Goal: Task Accomplishment & Management: Manage account settings

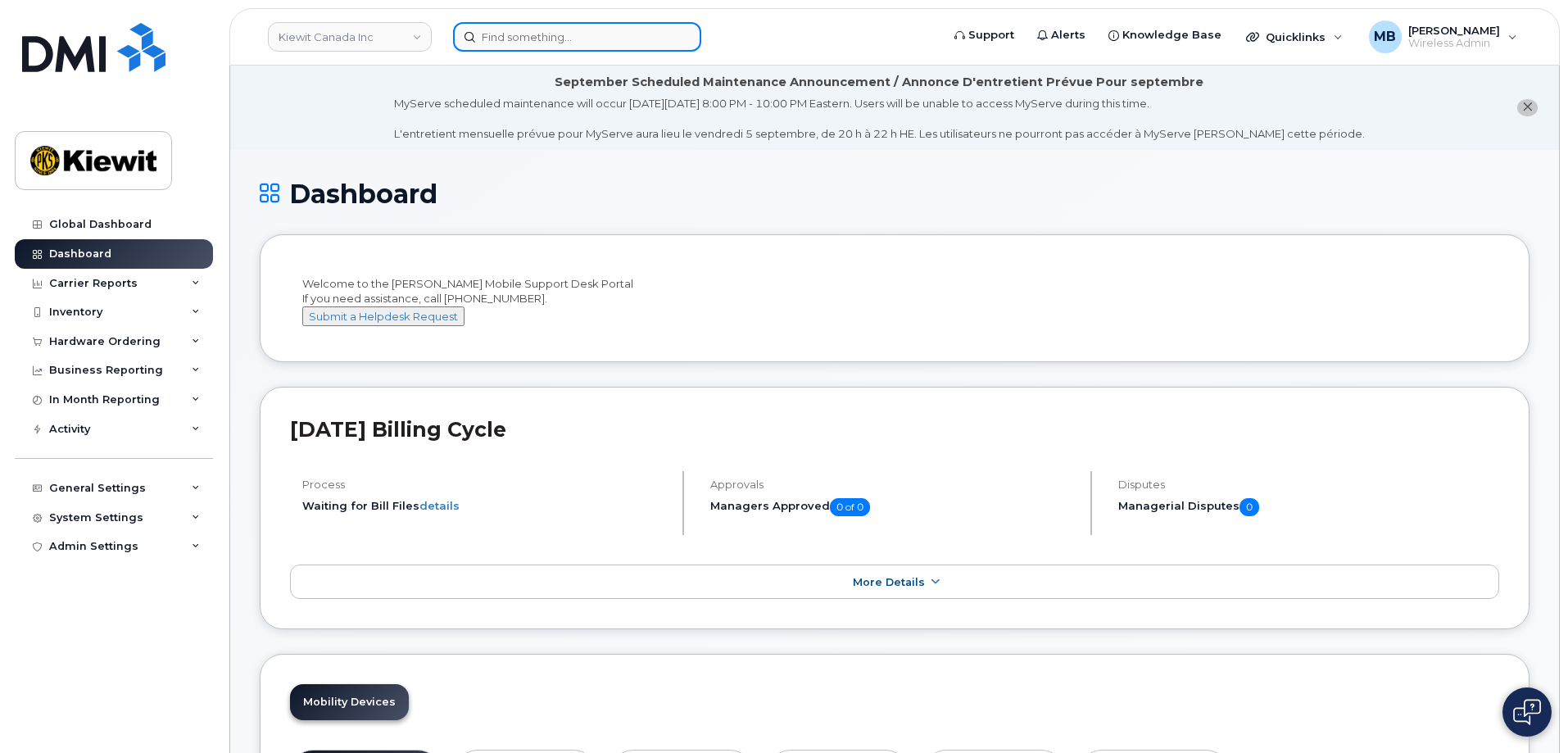
click at [526, 40] on input at bounding box center [577, 36] width 248 height 29
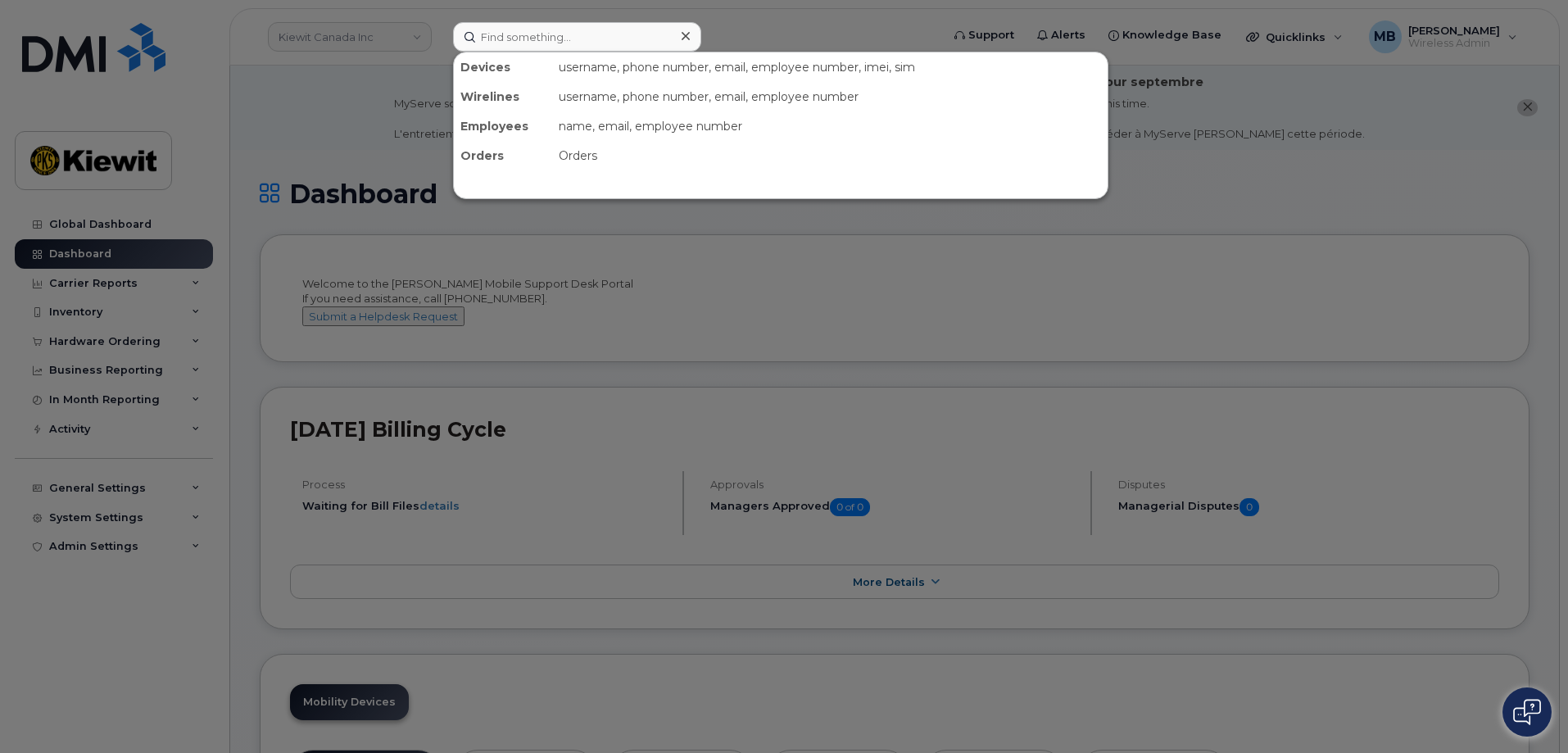
click at [372, 41] on div at bounding box center [784, 376] width 1568 height 753
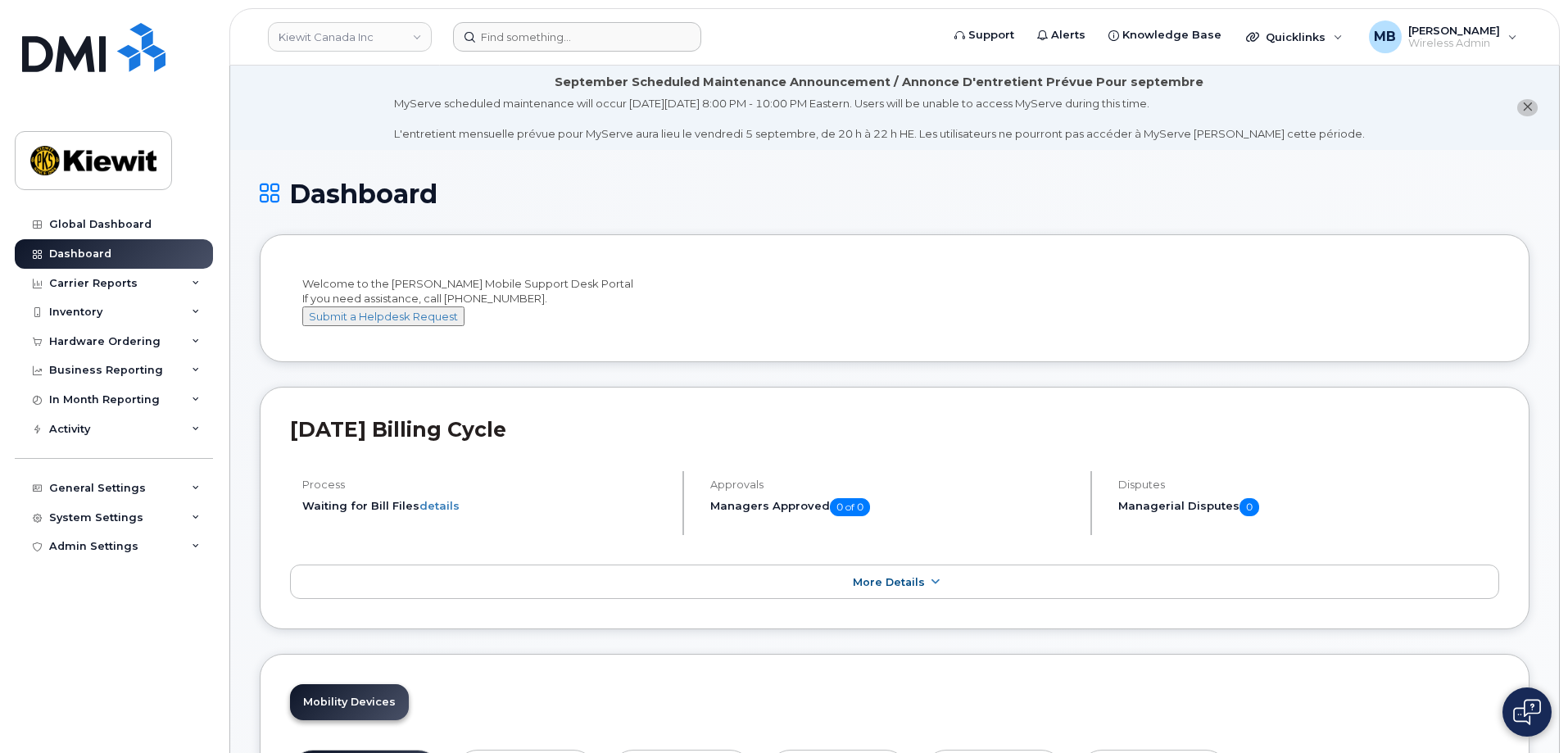
click at [372, 41] on link "Kiewit Canada Inc" at bounding box center [350, 36] width 164 height 29
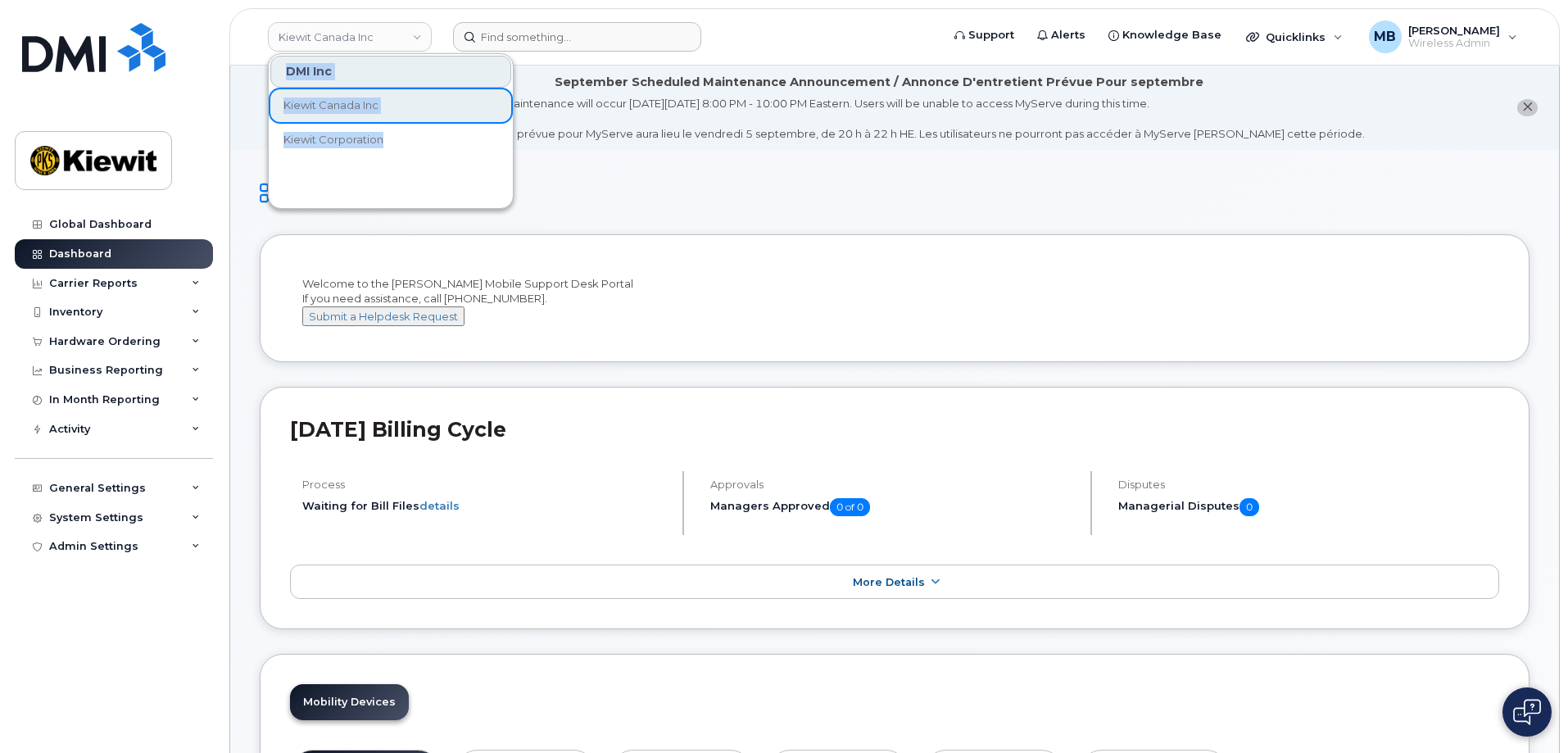
click at [341, 138] on span "Kiewit Corporation" at bounding box center [334, 140] width 100 height 16
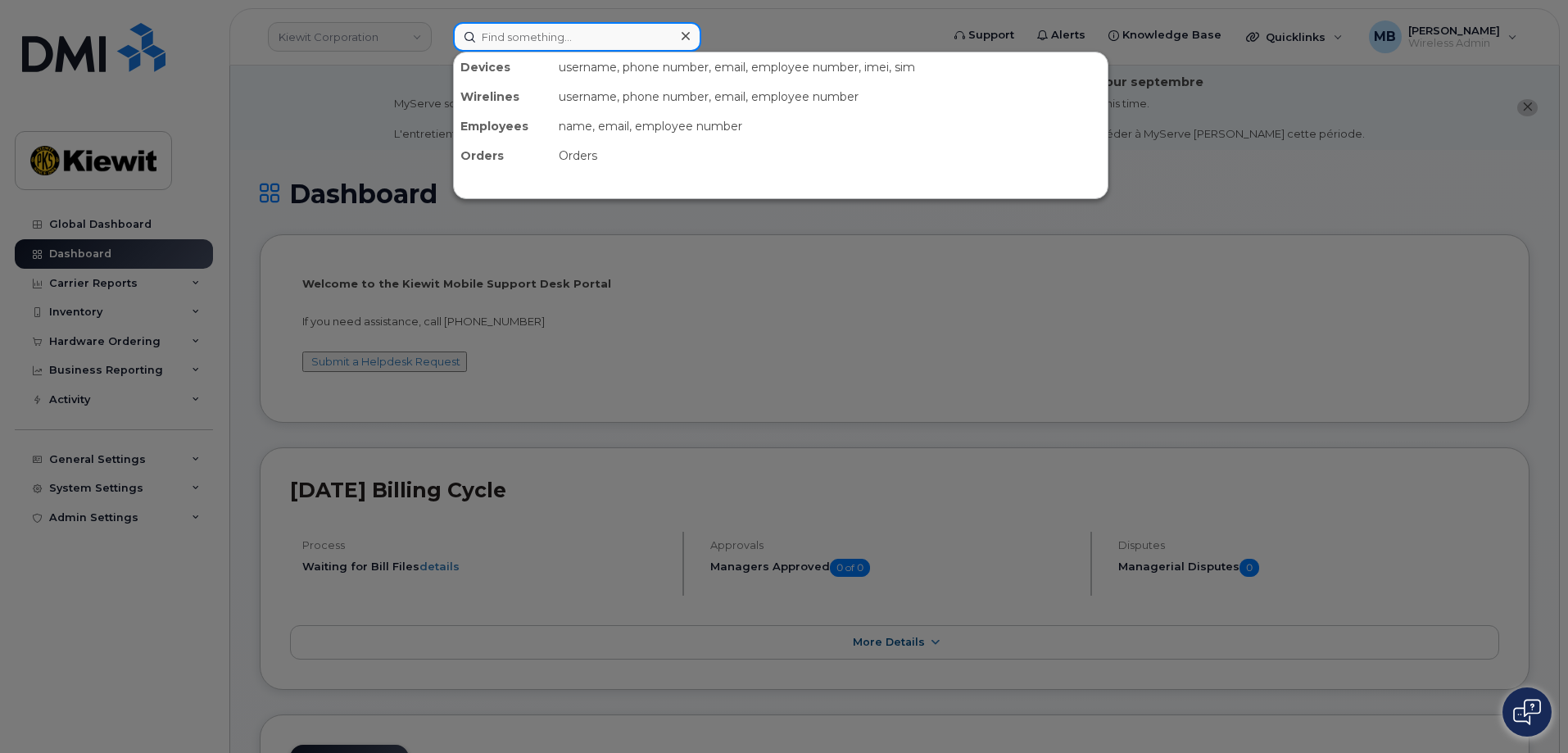
click at [562, 40] on input at bounding box center [577, 36] width 248 height 29
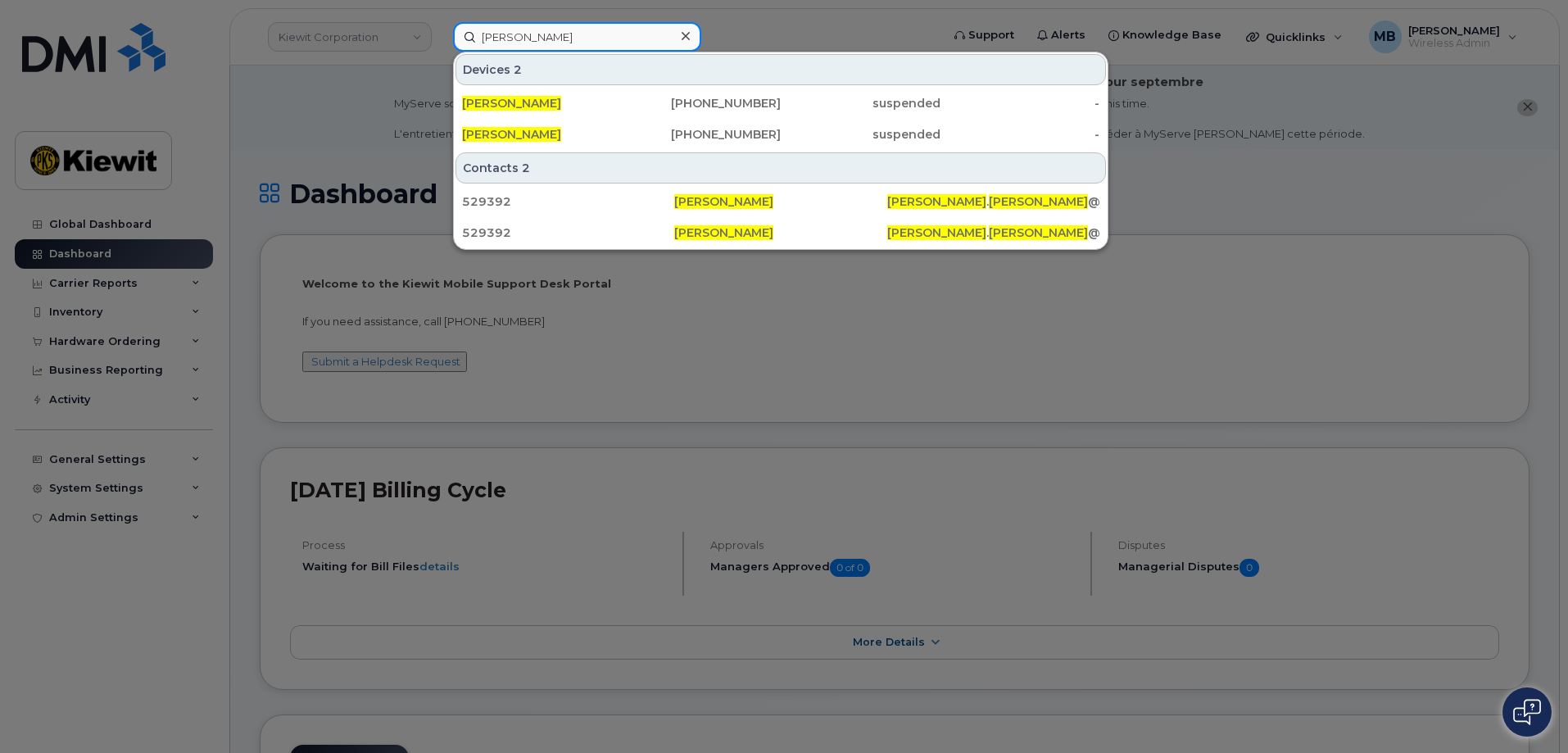
type input "nicholas piro"
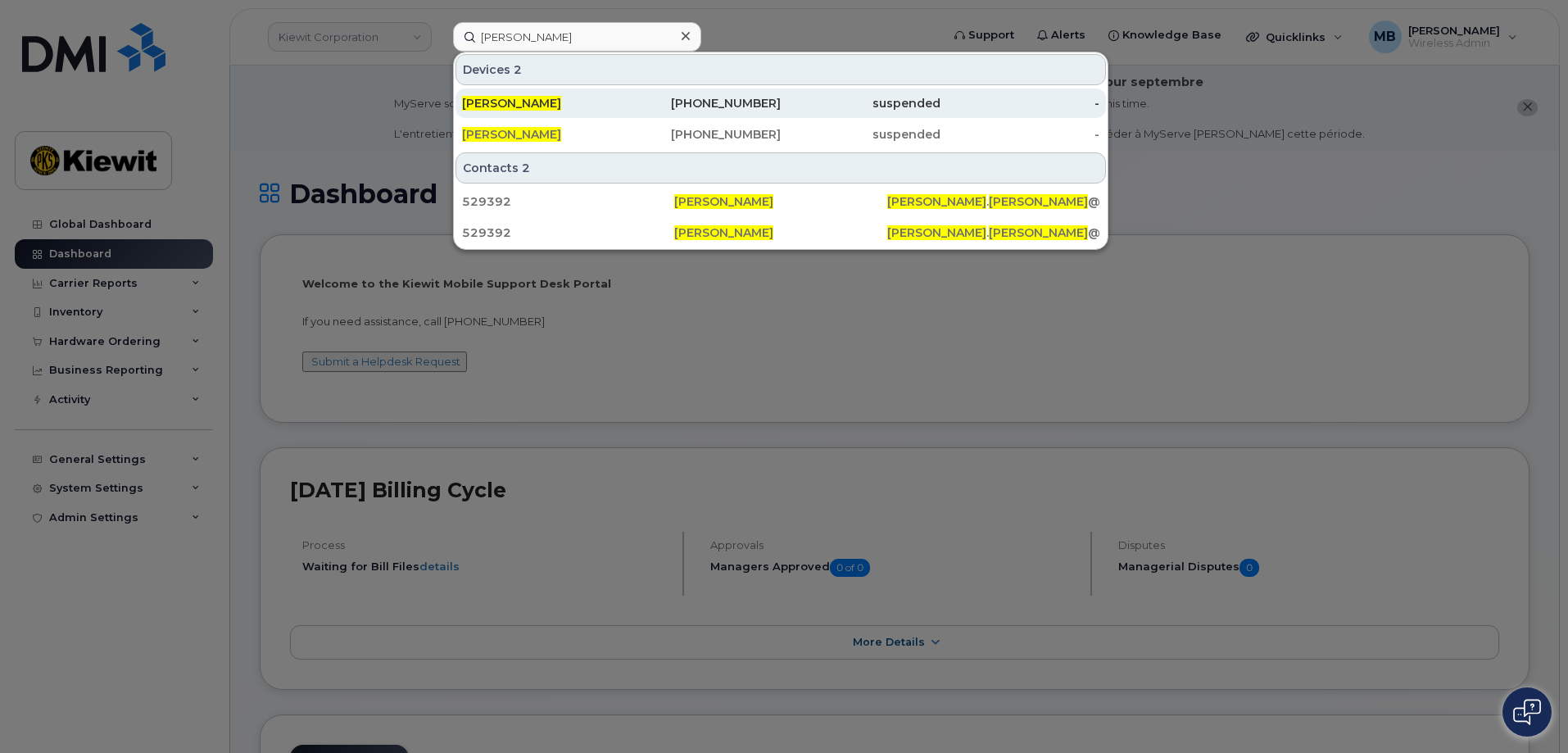
click at [806, 98] on div "suspended" at bounding box center [861, 103] width 160 height 16
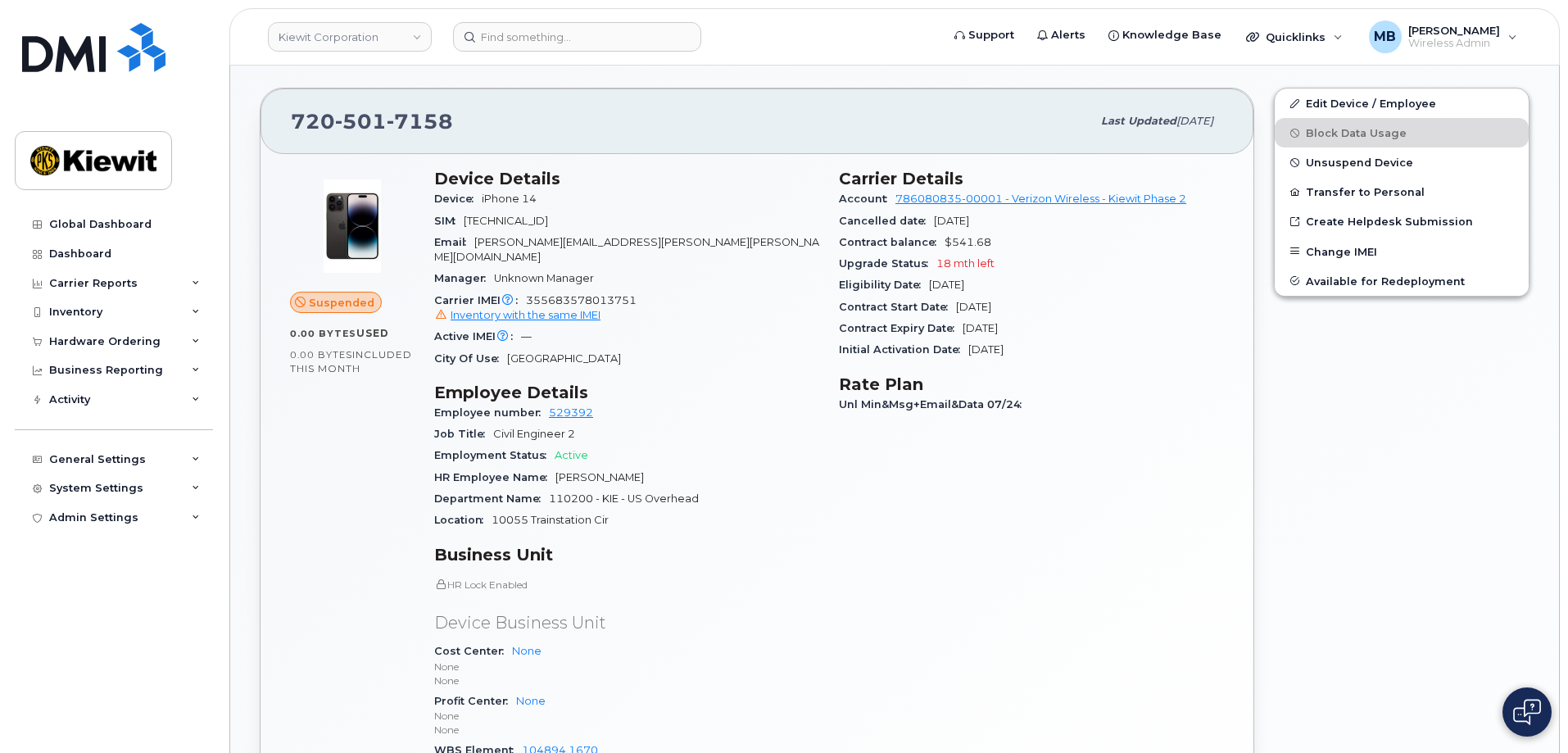
scroll to position [491, 0]
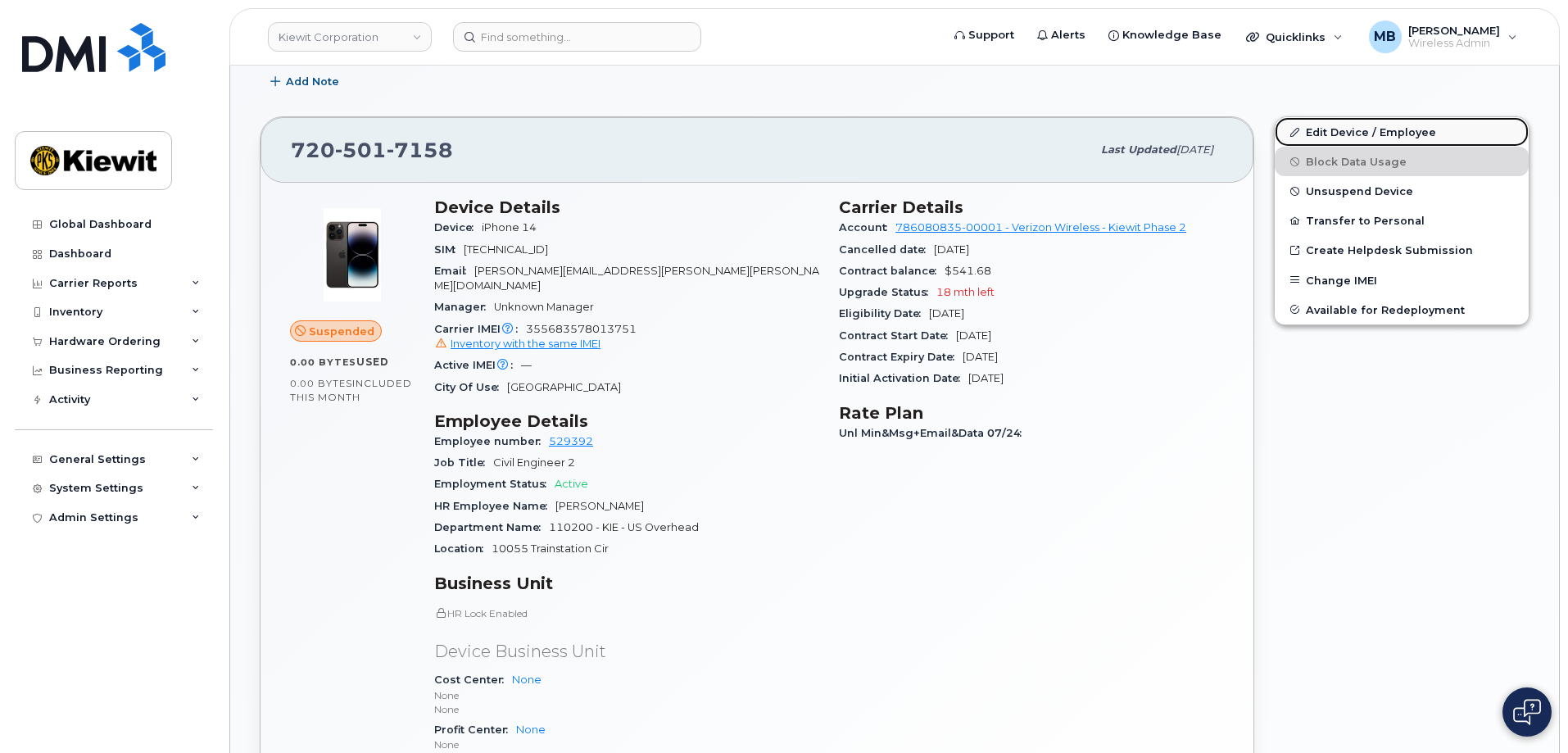
click at [1343, 135] on link "Edit Device / Employee" at bounding box center [1402, 132] width 254 height 29
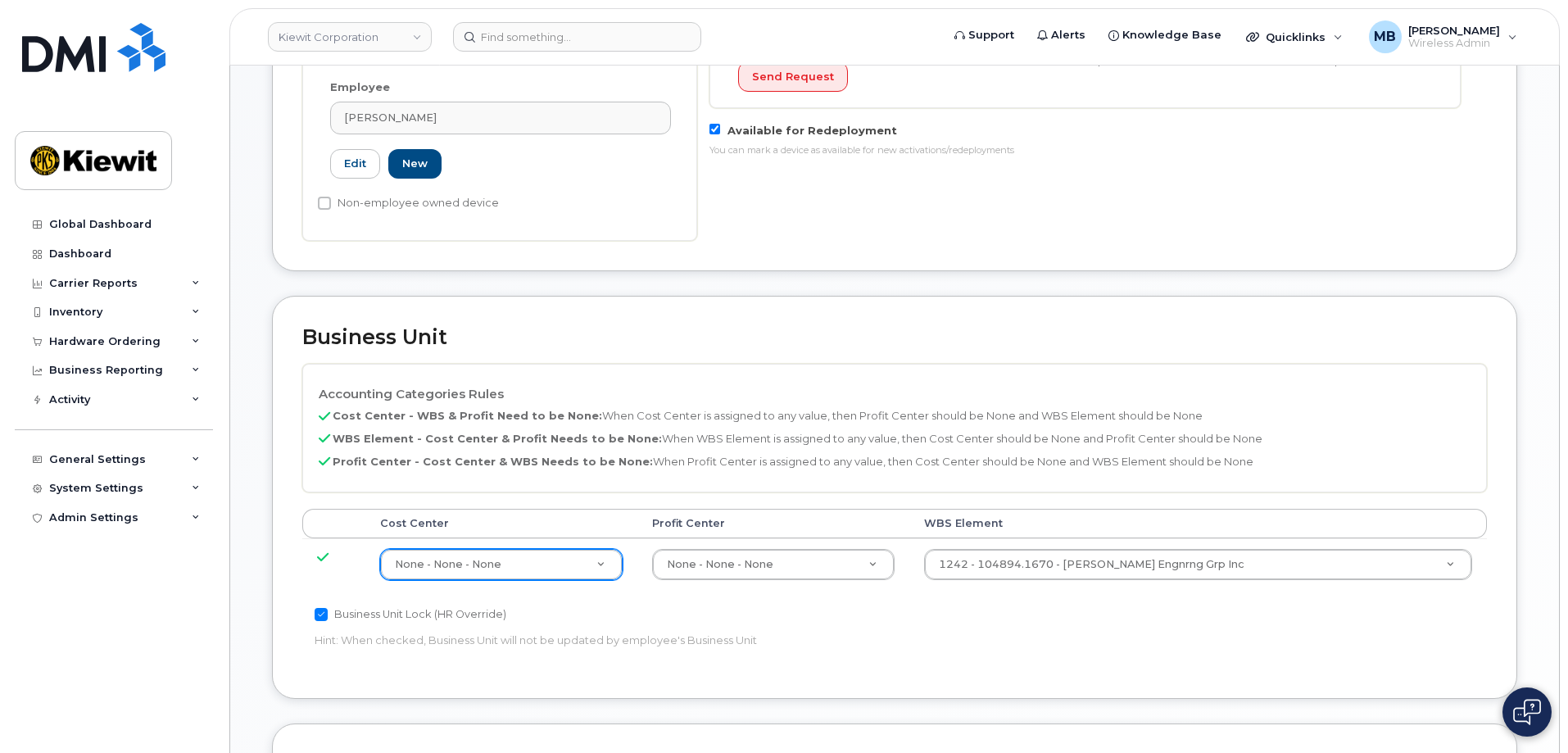
scroll to position [573, 0]
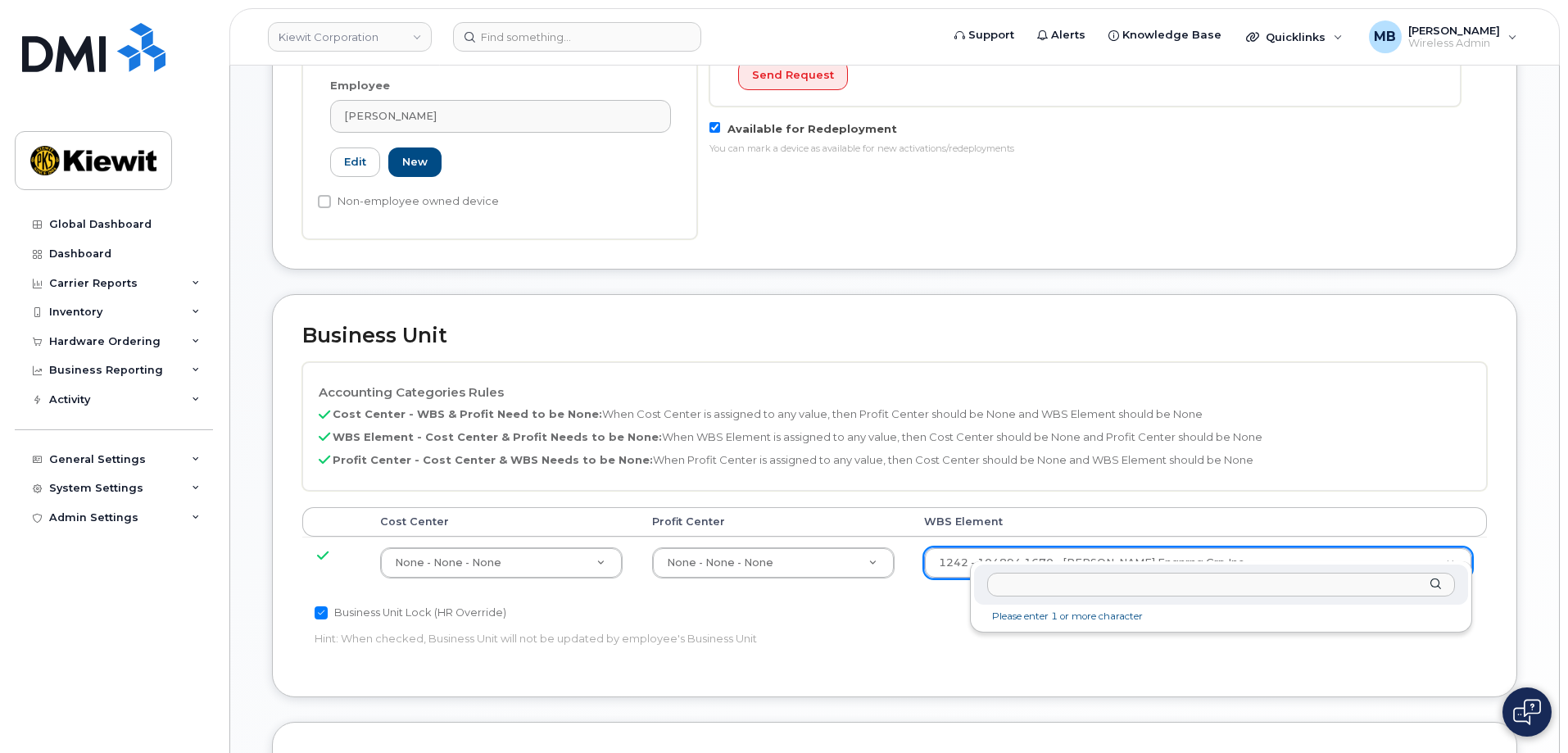
click at [1038, 582] on input "text" at bounding box center [1221, 584] width 468 height 24
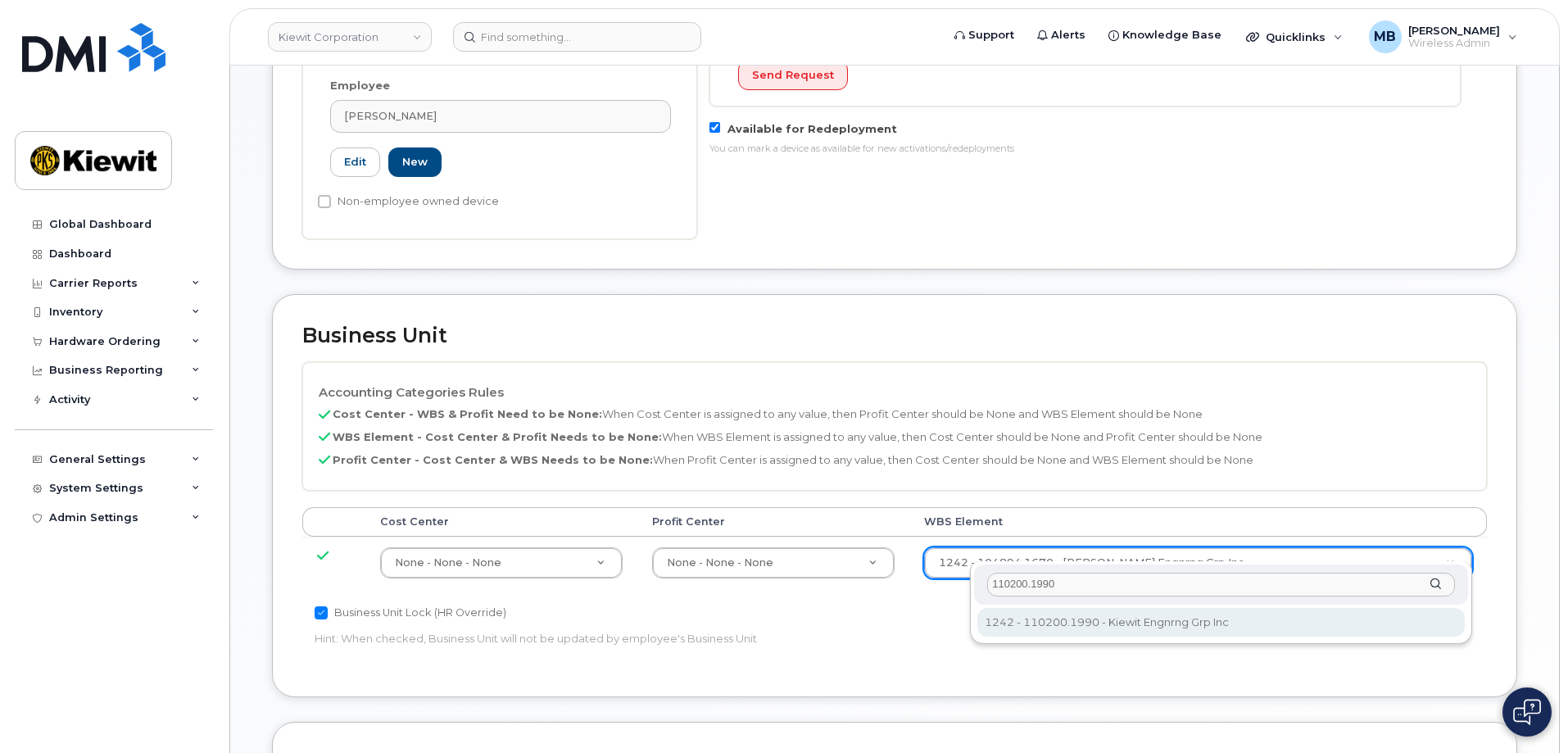
type input "110200.1990"
type input "29990217"
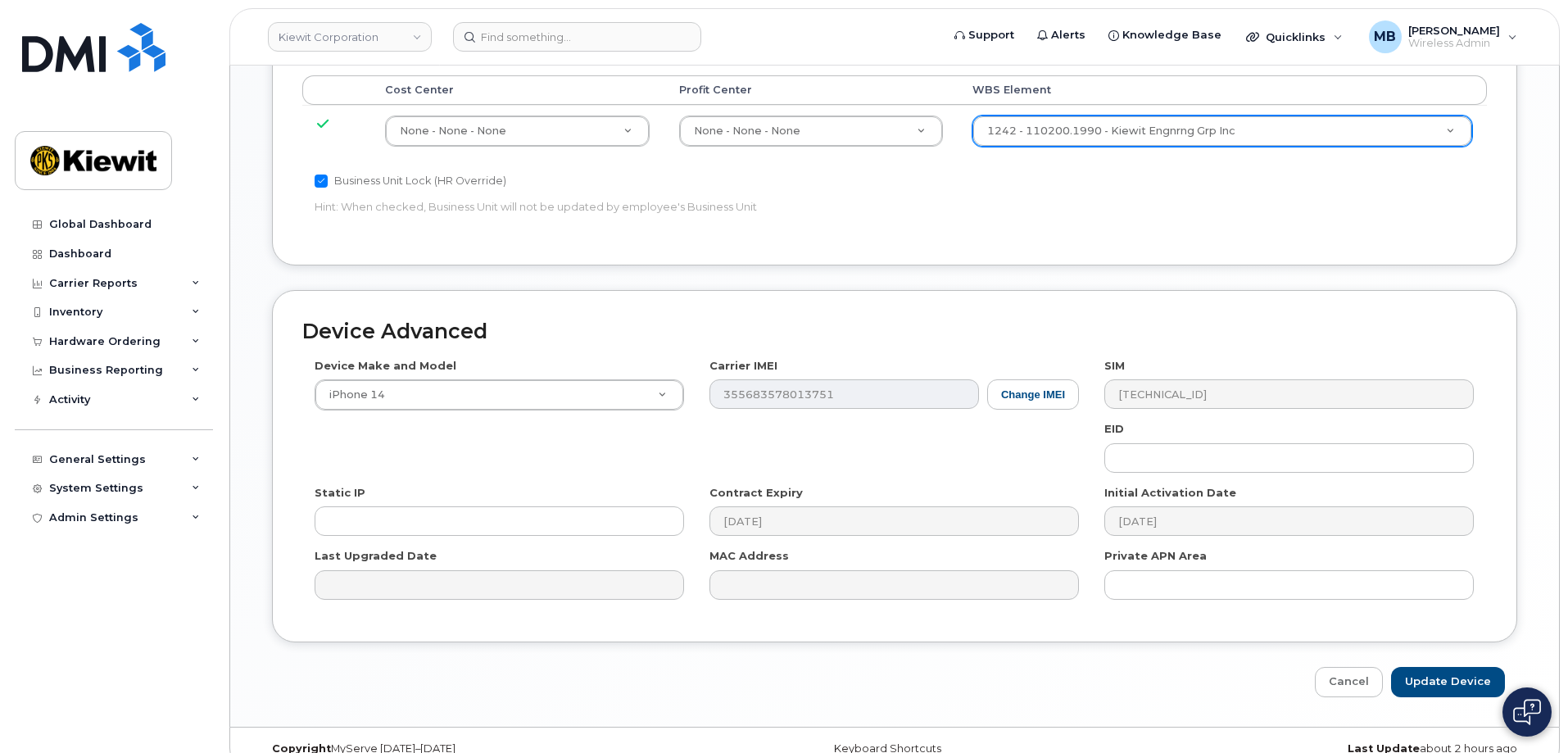
scroll to position [1016, 0]
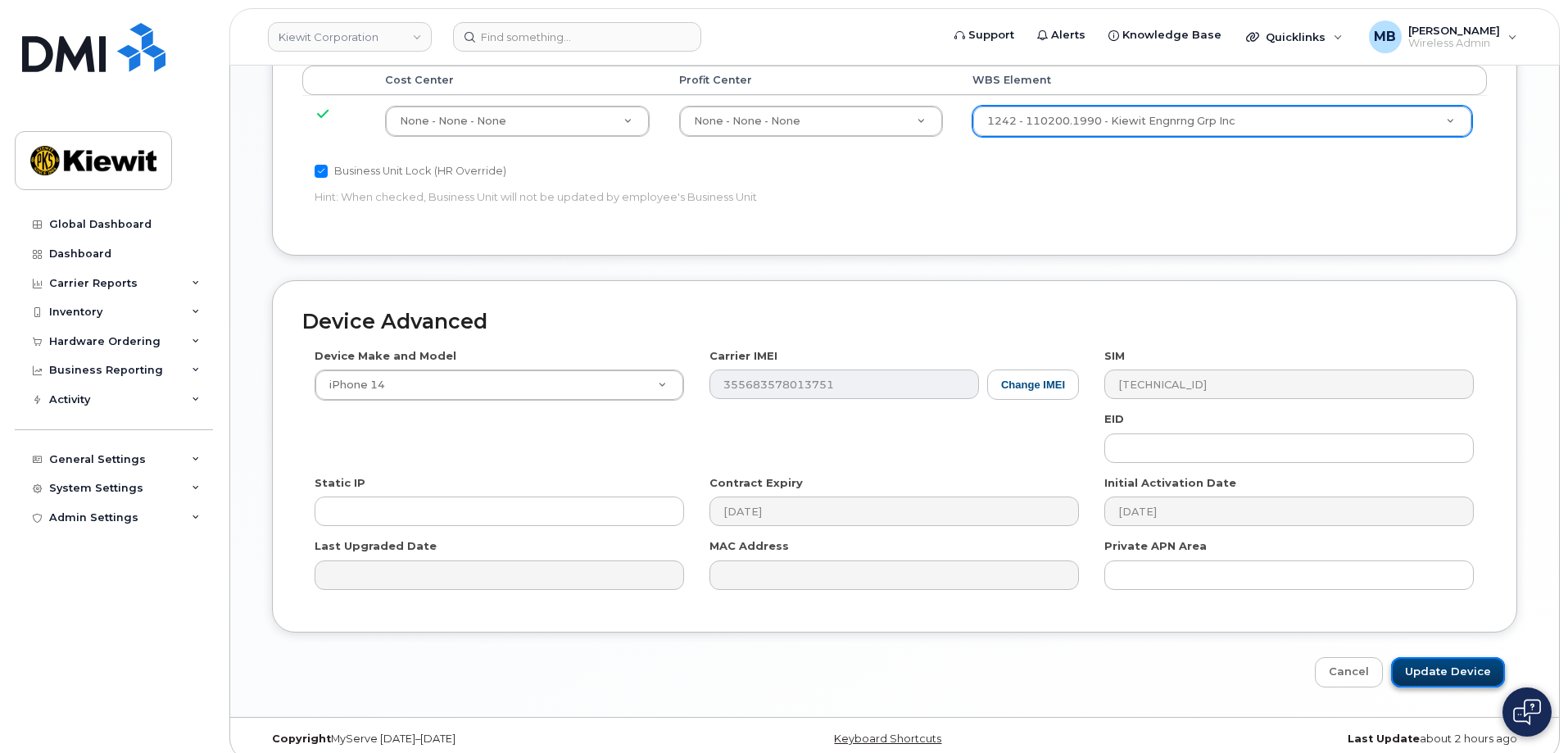
click at [1420, 657] on input "Update Device" at bounding box center [1448, 672] width 114 height 30
type input "Saving..."
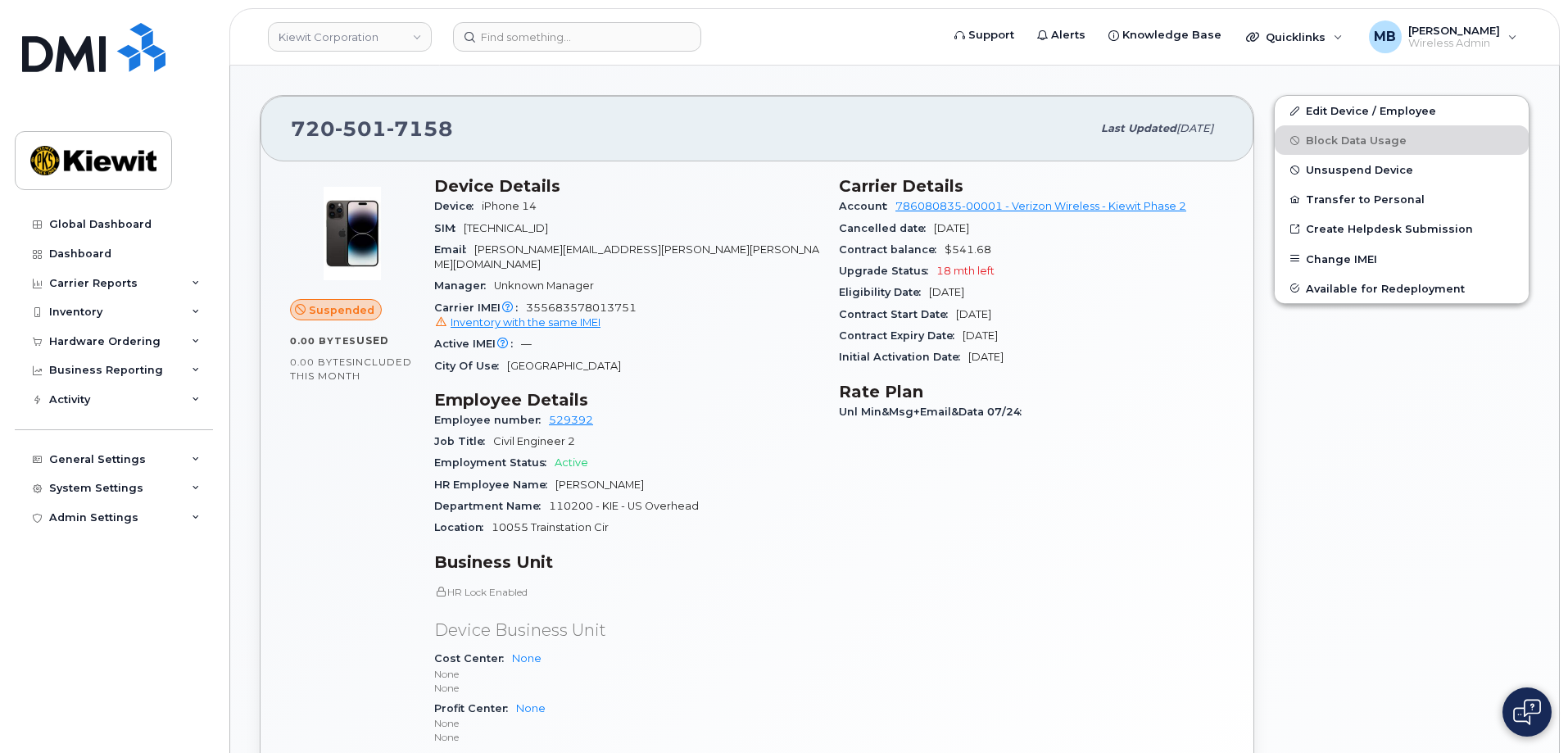
scroll to position [477, 0]
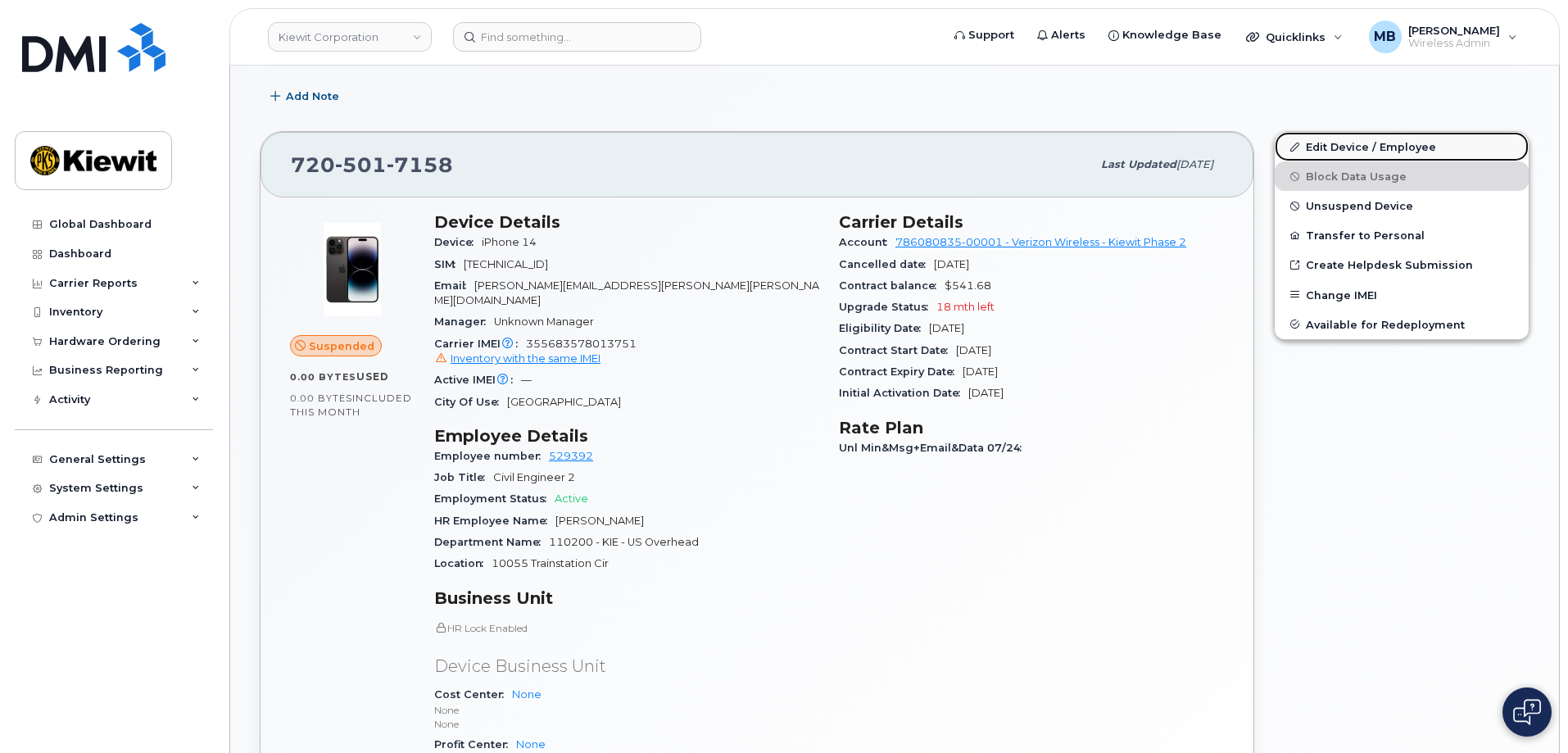
click at [1338, 143] on link "Edit Device / Employee" at bounding box center [1402, 147] width 254 height 29
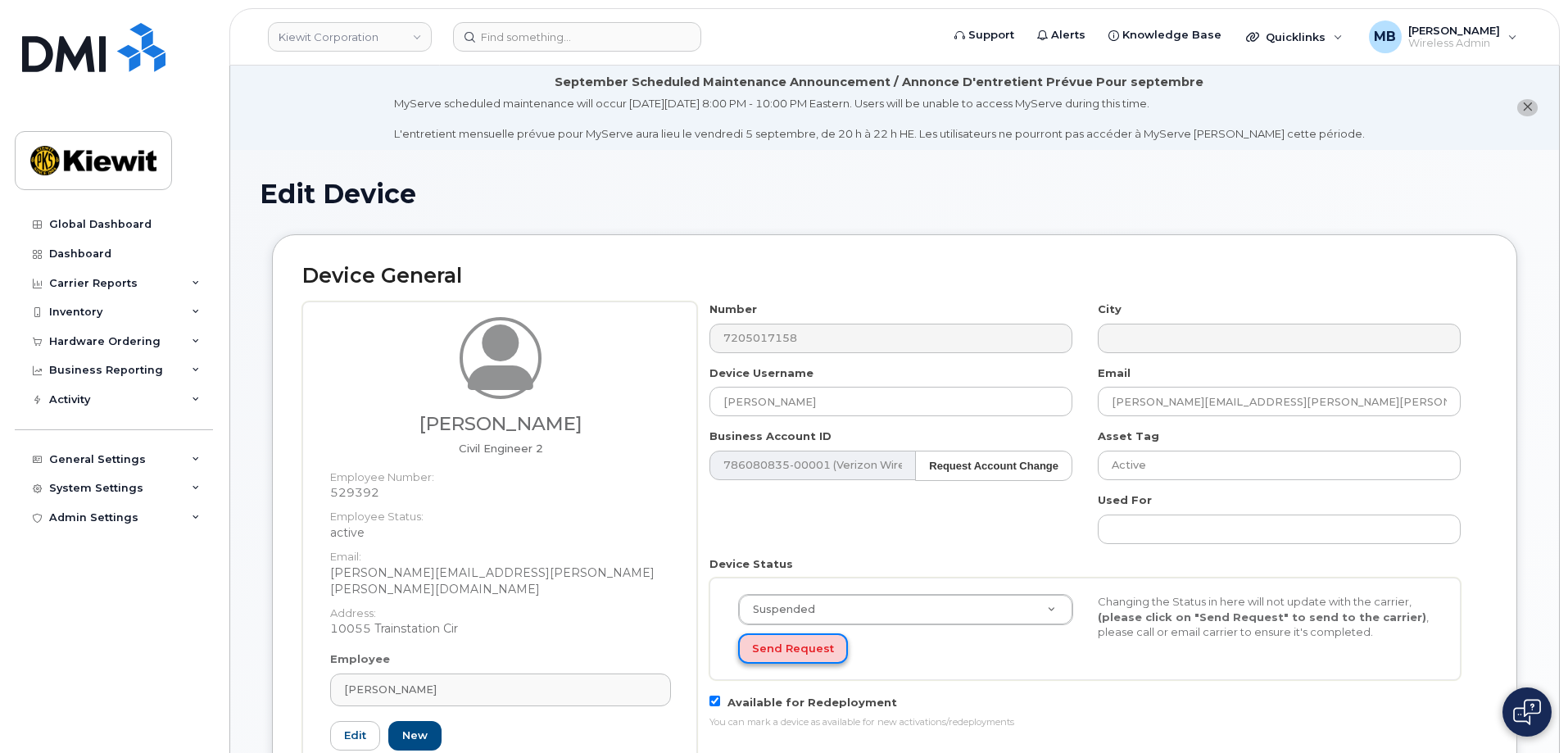
click at [790, 652] on button "Send Request" at bounding box center [793, 648] width 109 height 30
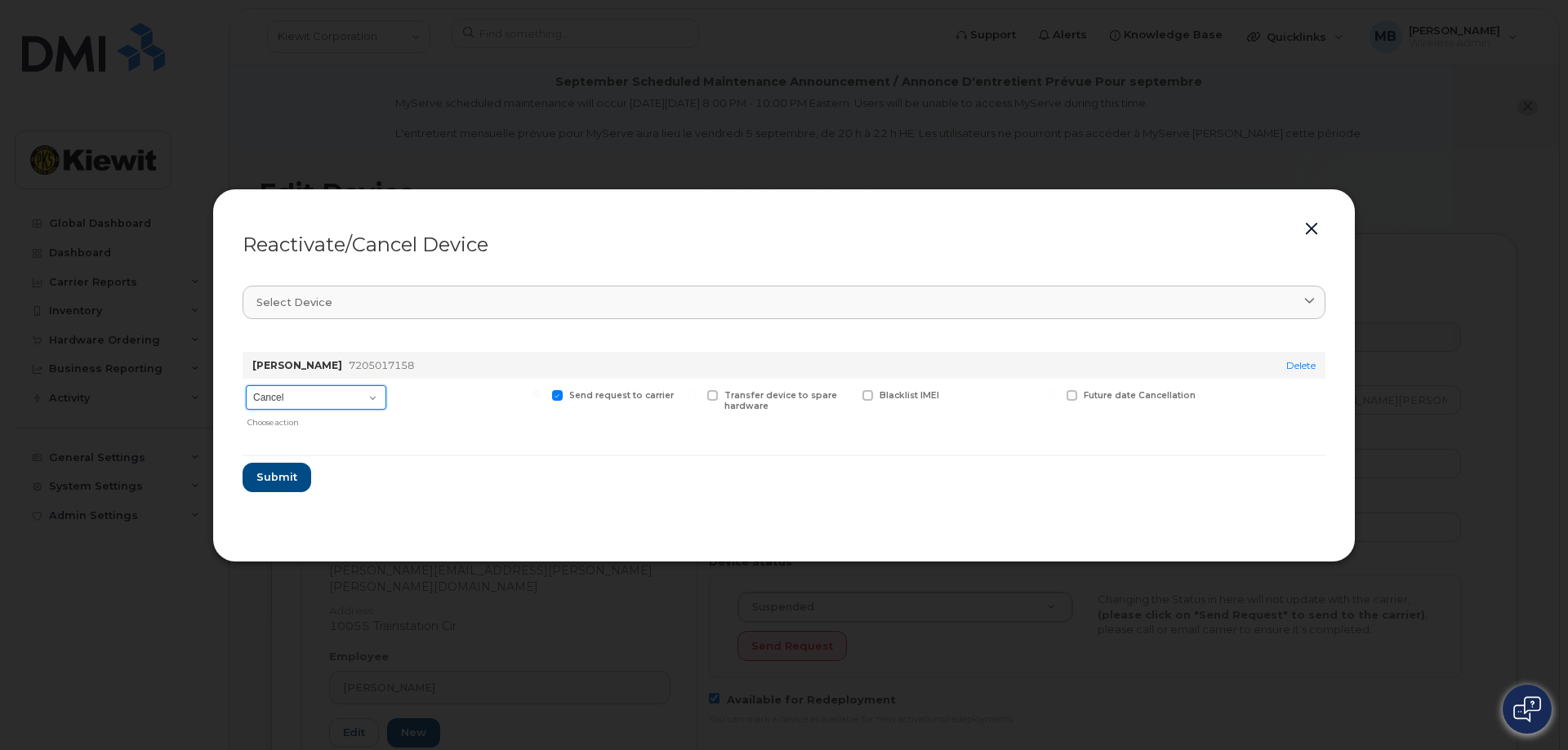
click at [304, 402] on select "Cancel Reactivate" at bounding box center [316, 397] width 141 height 25
click at [501, 514] on section "Select device Type first three symbols or more NICHOLAS PIRO 7205017158 Delete …" at bounding box center [784, 401] width 1083 height 262
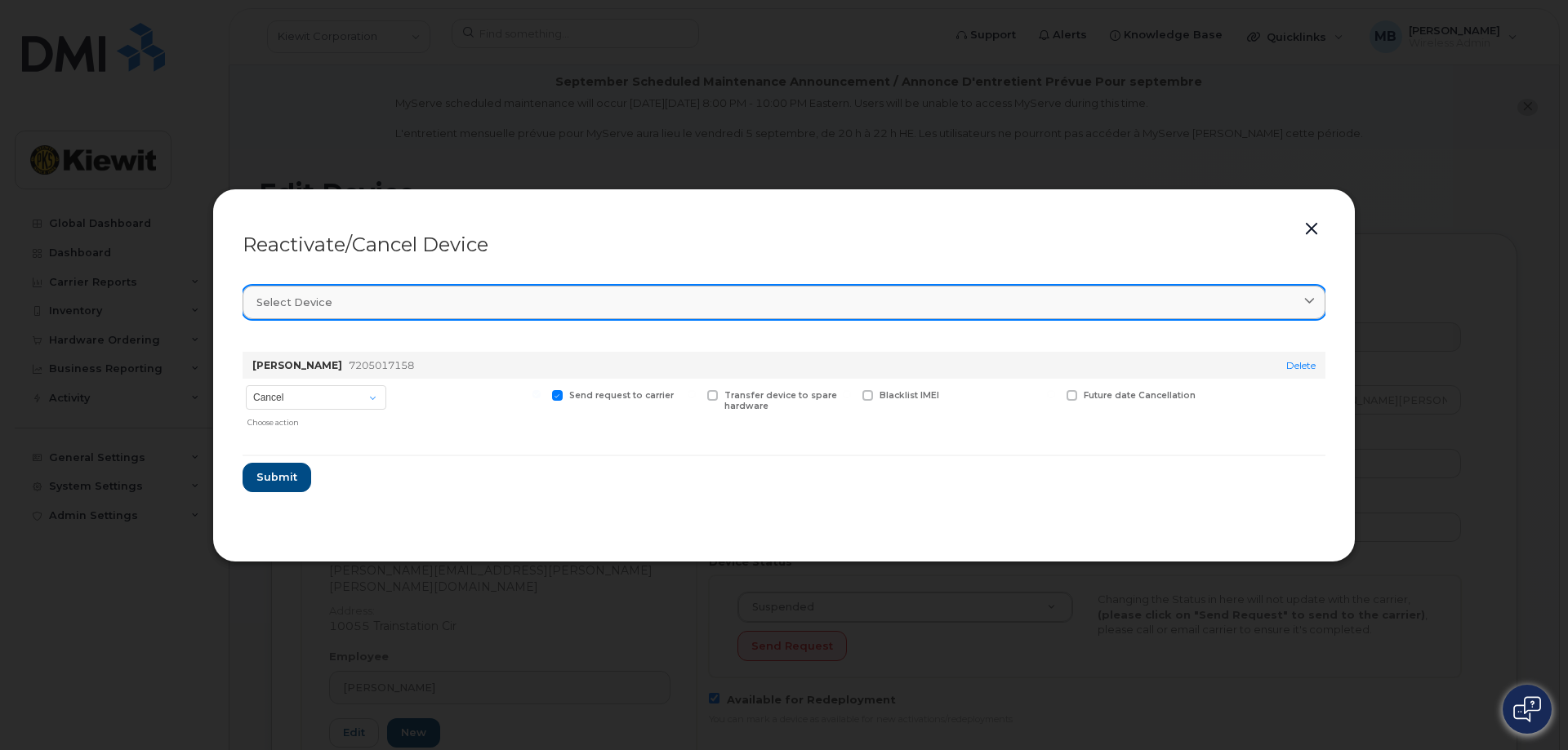
click at [674, 301] on div "Select device" at bounding box center [783, 301] width 1055 height 15
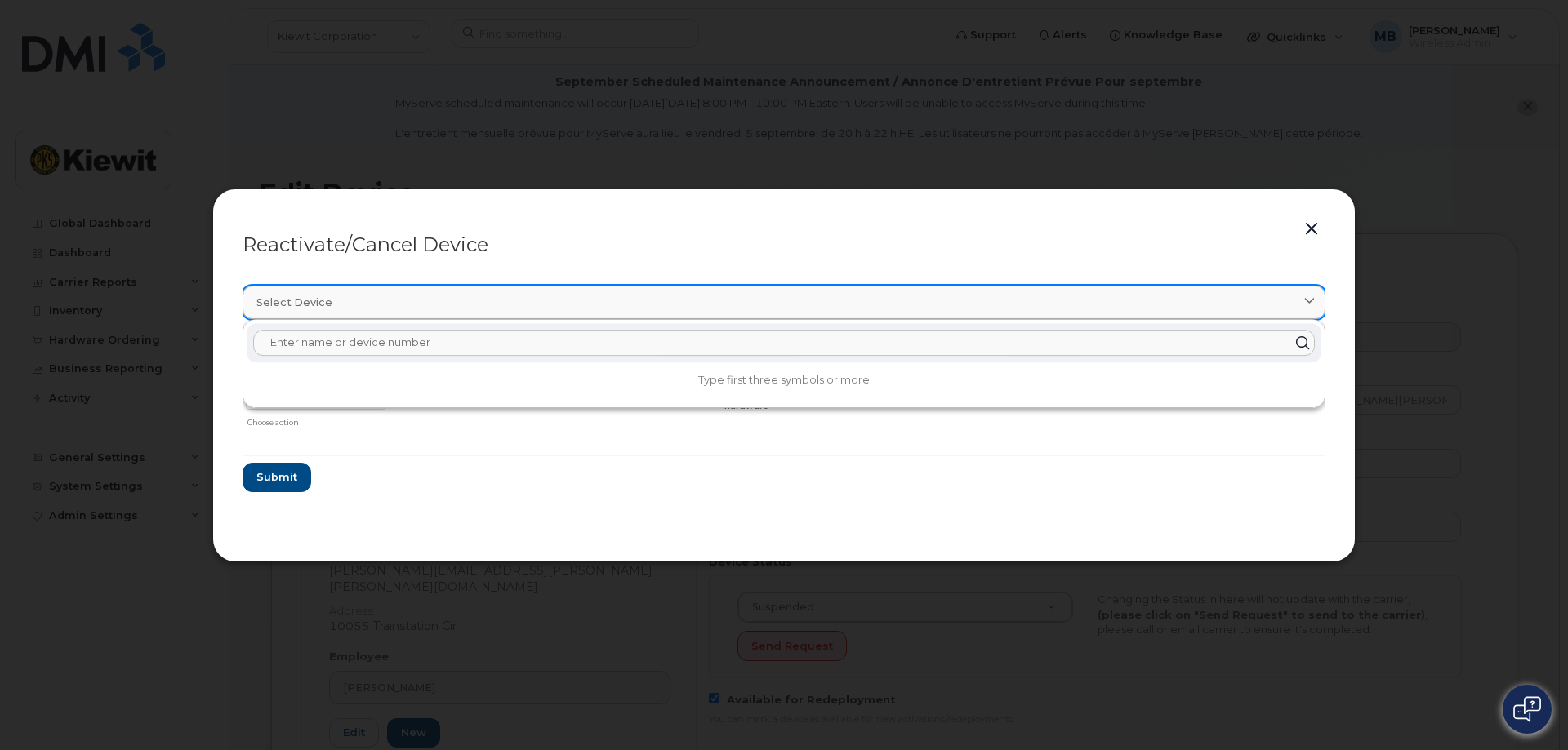
click at [674, 302] on div "Select device" at bounding box center [783, 301] width 1055 height 15
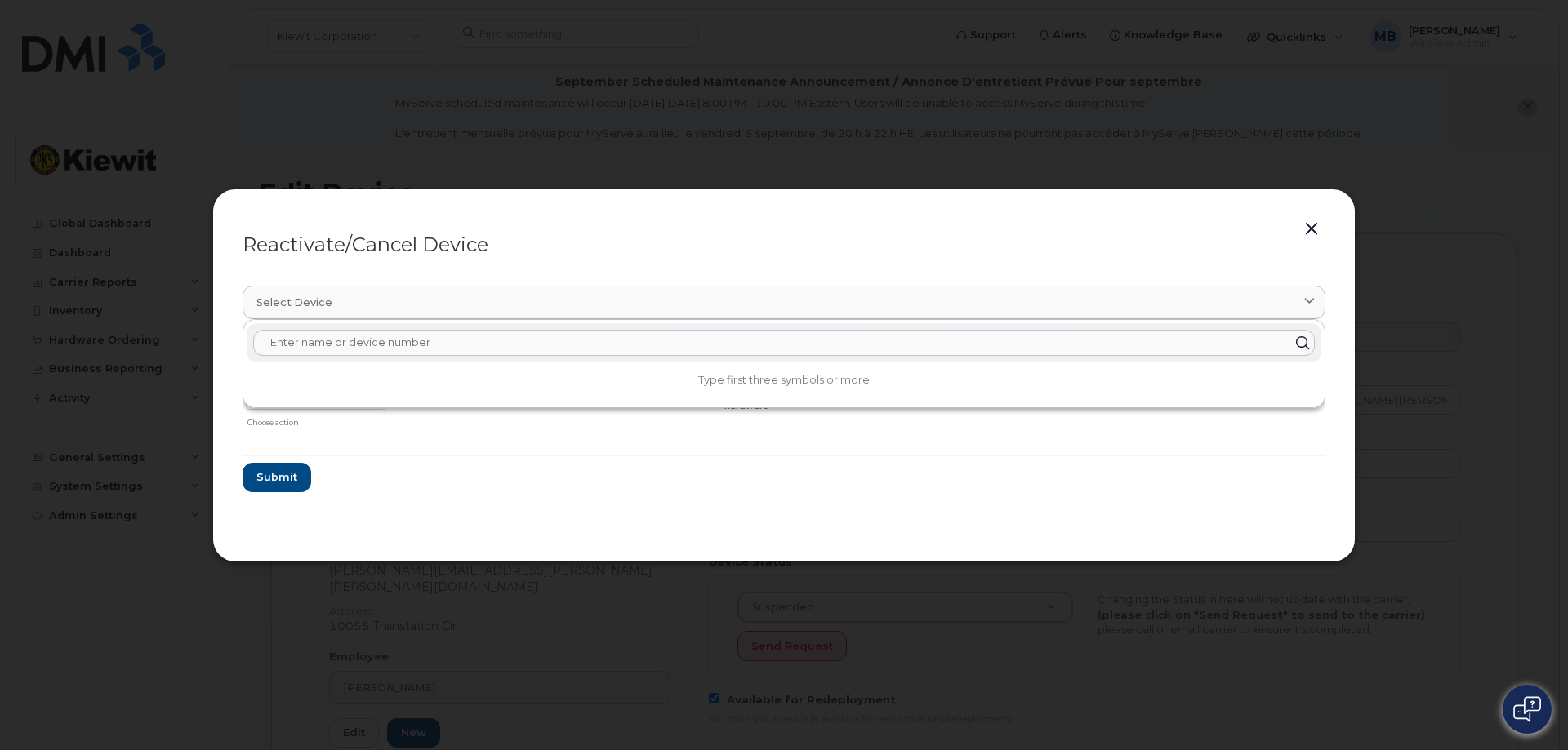
click at [604, 475] on form "NICHOLAS PIRO 7205017158 Delete Cancel Reactivate Choose action Send request to…" at bounding box center [784, 415] width 1083 height 153
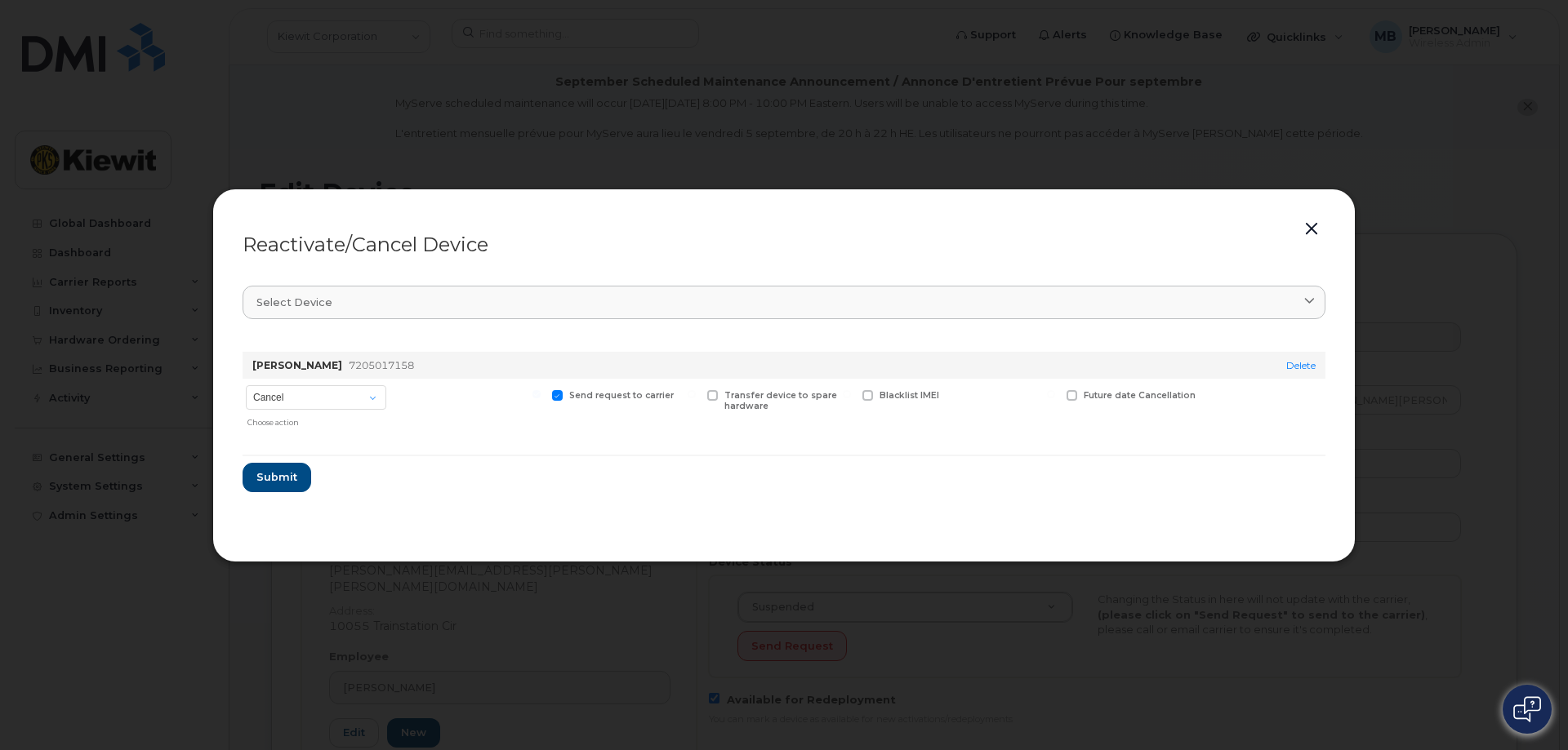
click at [1310, 229] on button "button" at bounding box center [1311, 229] width 25 height 23
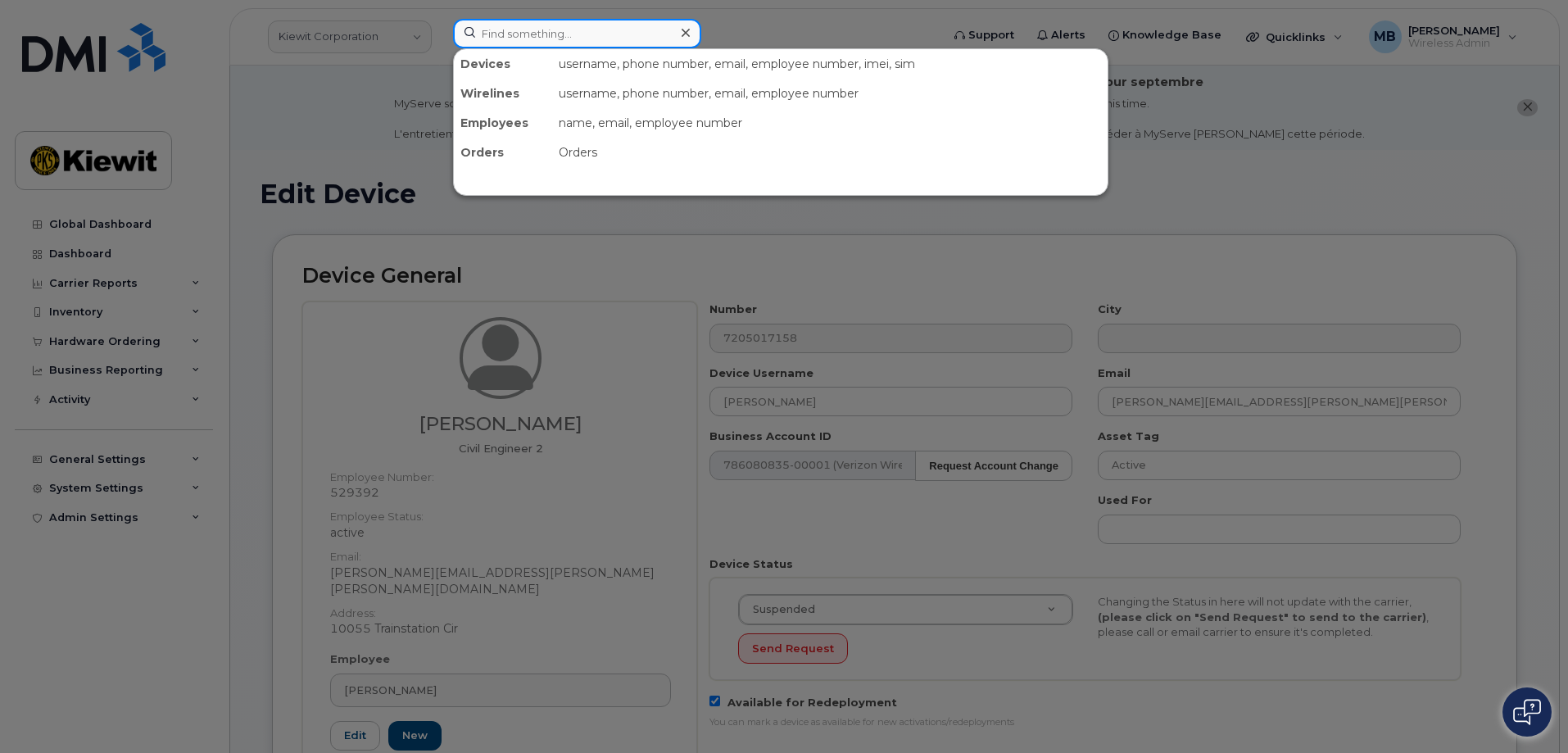
click at [631, 37] on input at bounding box center [577, 34] width 248 height 29
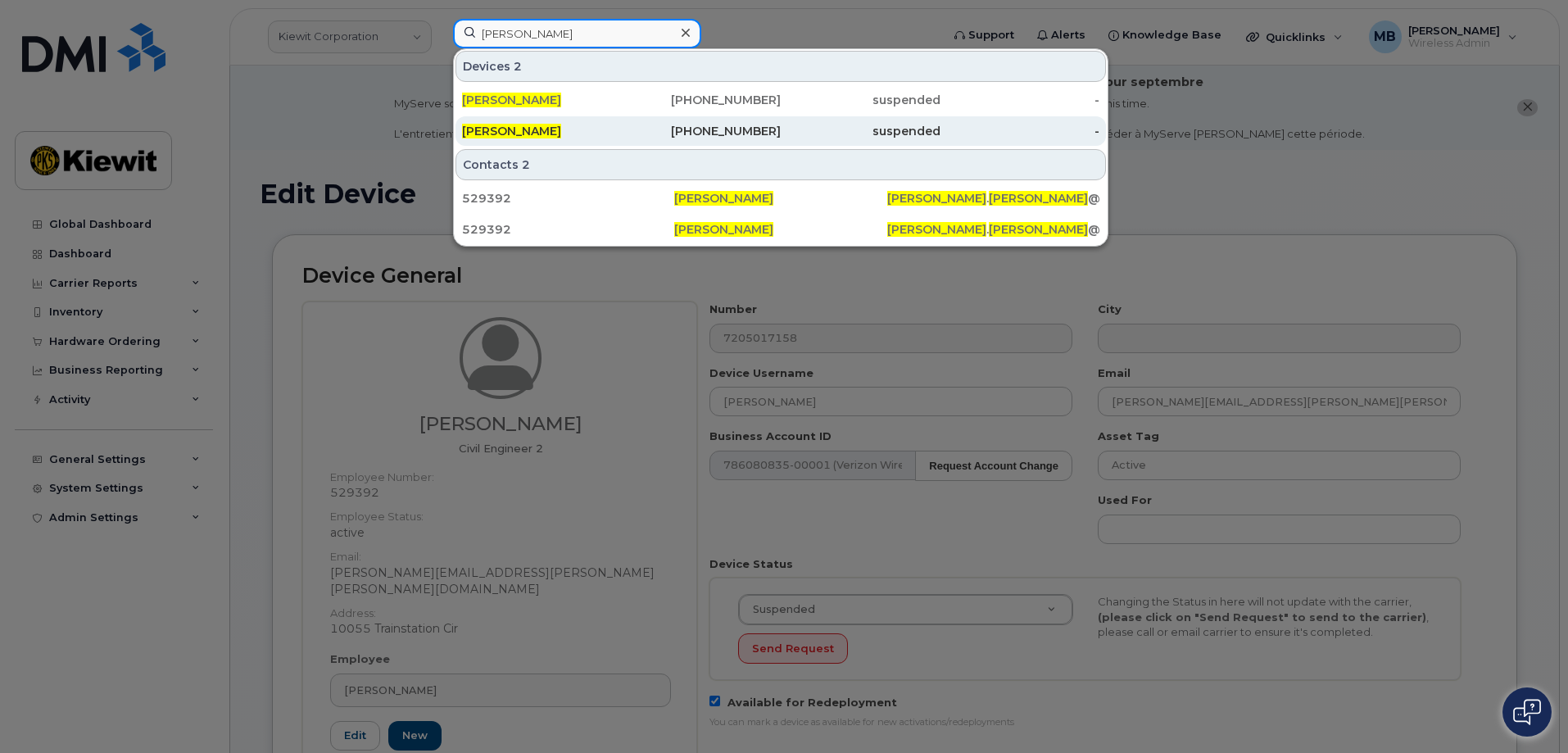
type input "nicholas piro"
click at [623, 133] on div "949-741-4654" at bounding box center [701, 131] width 160 height 16
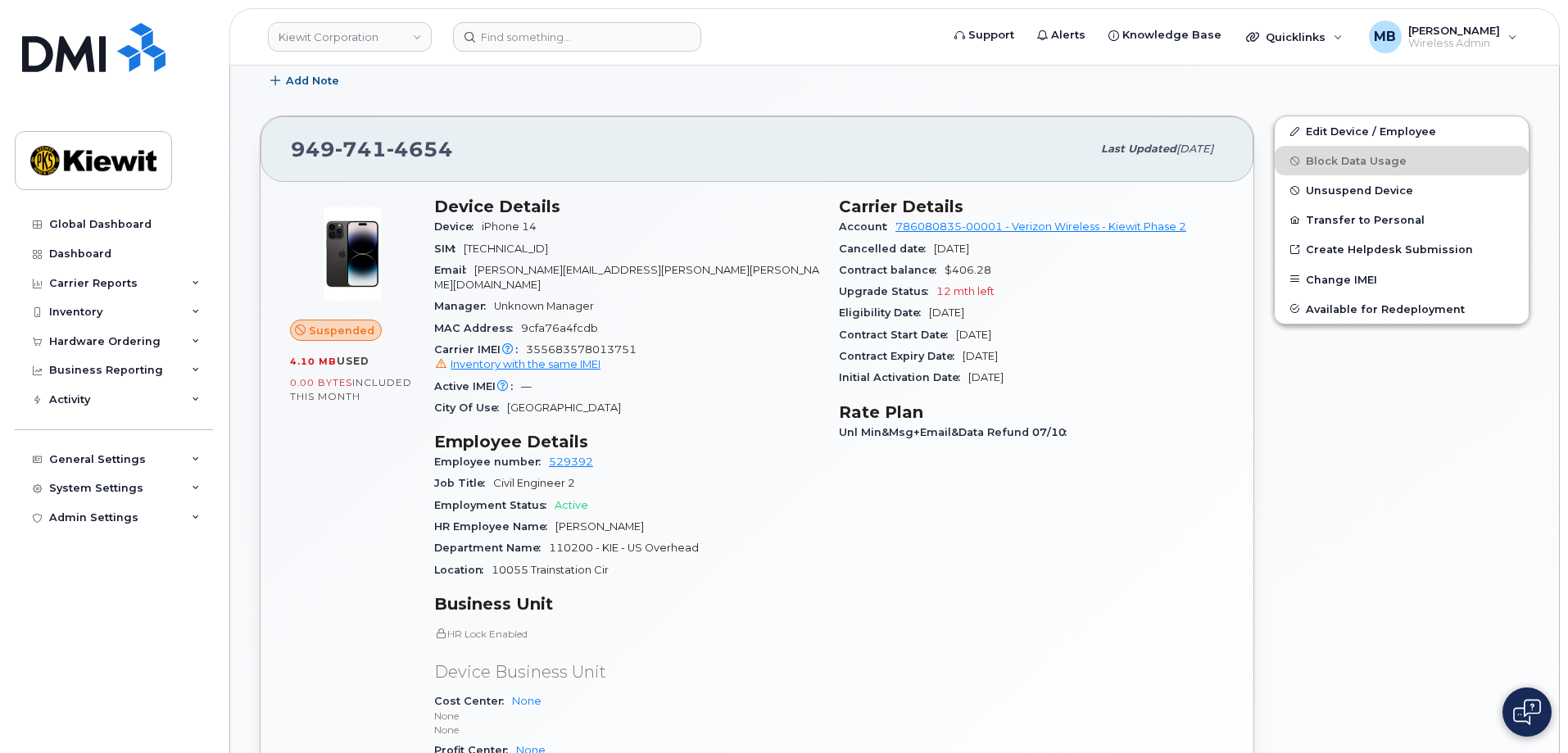
scroll to position [491, 0]
click at [1336, 128] on link "Edit Device / Employee" at bounding box center [1402, 132] width 254 height 29
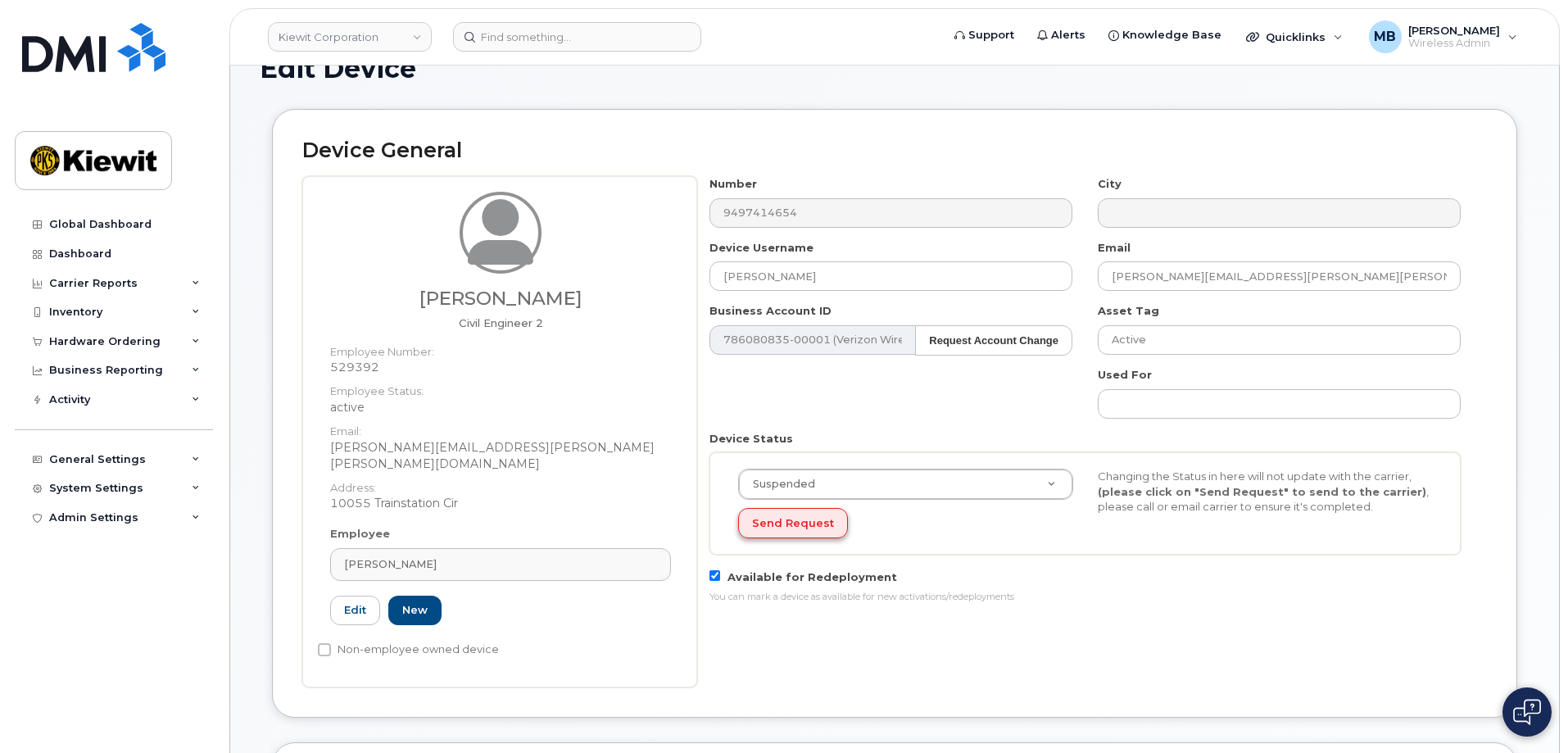
scroll to position [164, 0]
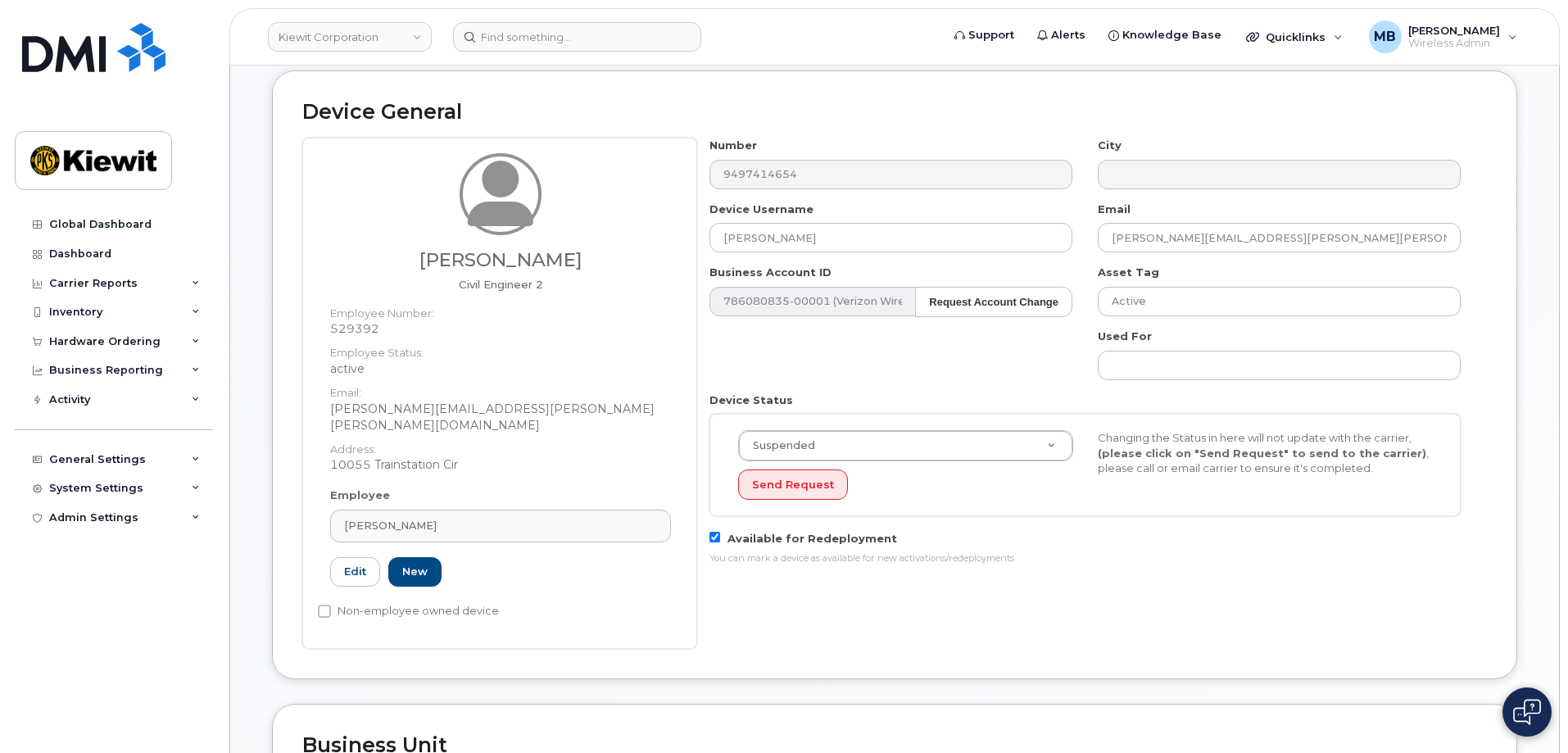
click at [340, 363] on dd "active" at bounding box center [500, 368] width 341 height 16
click at [1140, 303] on input "Active" at bounding box center [1279, 302] width 363 height 29
click at [1171, 305] on input "Active" at bounding box center [1279, 302] width 363 height 29
click at [675, 381] on div "Nicholas Piro Civil Engineer 2 Employee Number: 529392 Employee Status: active …" at bounding box center [500, 320] width 366 height 335
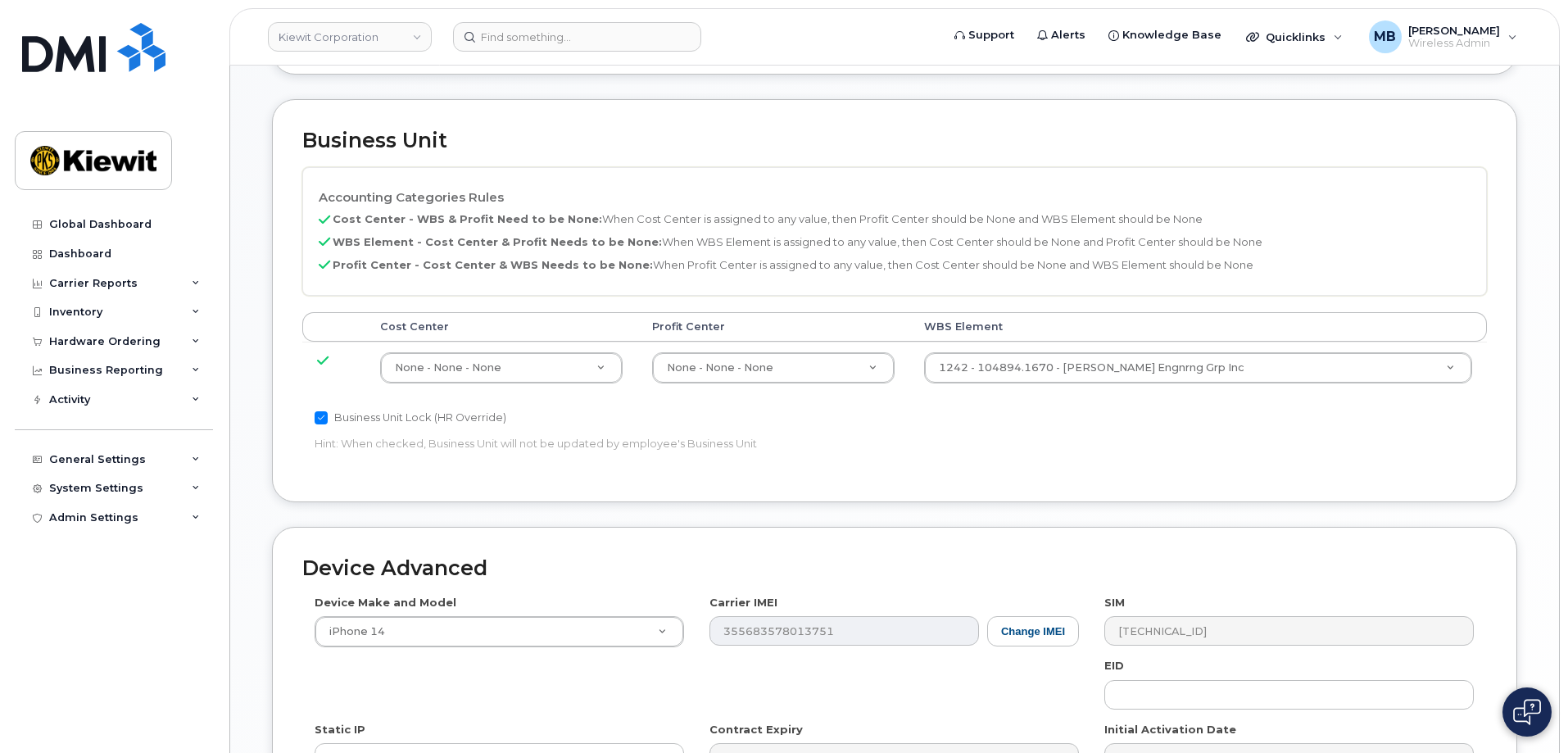
scroll to position [820, 0]
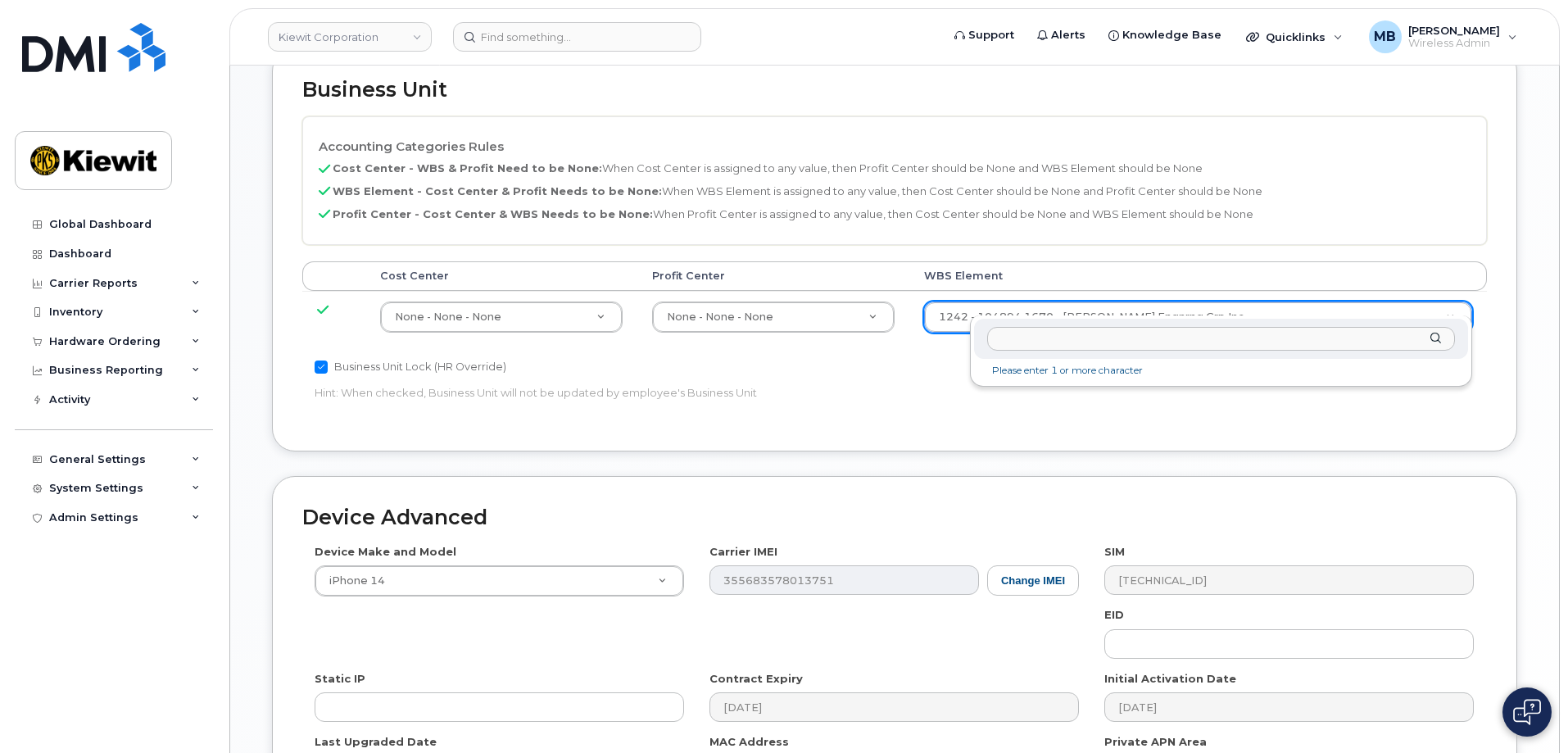
click at [1070, 343] on input "text" at bounding box center [1221, 339] width 468 height 24
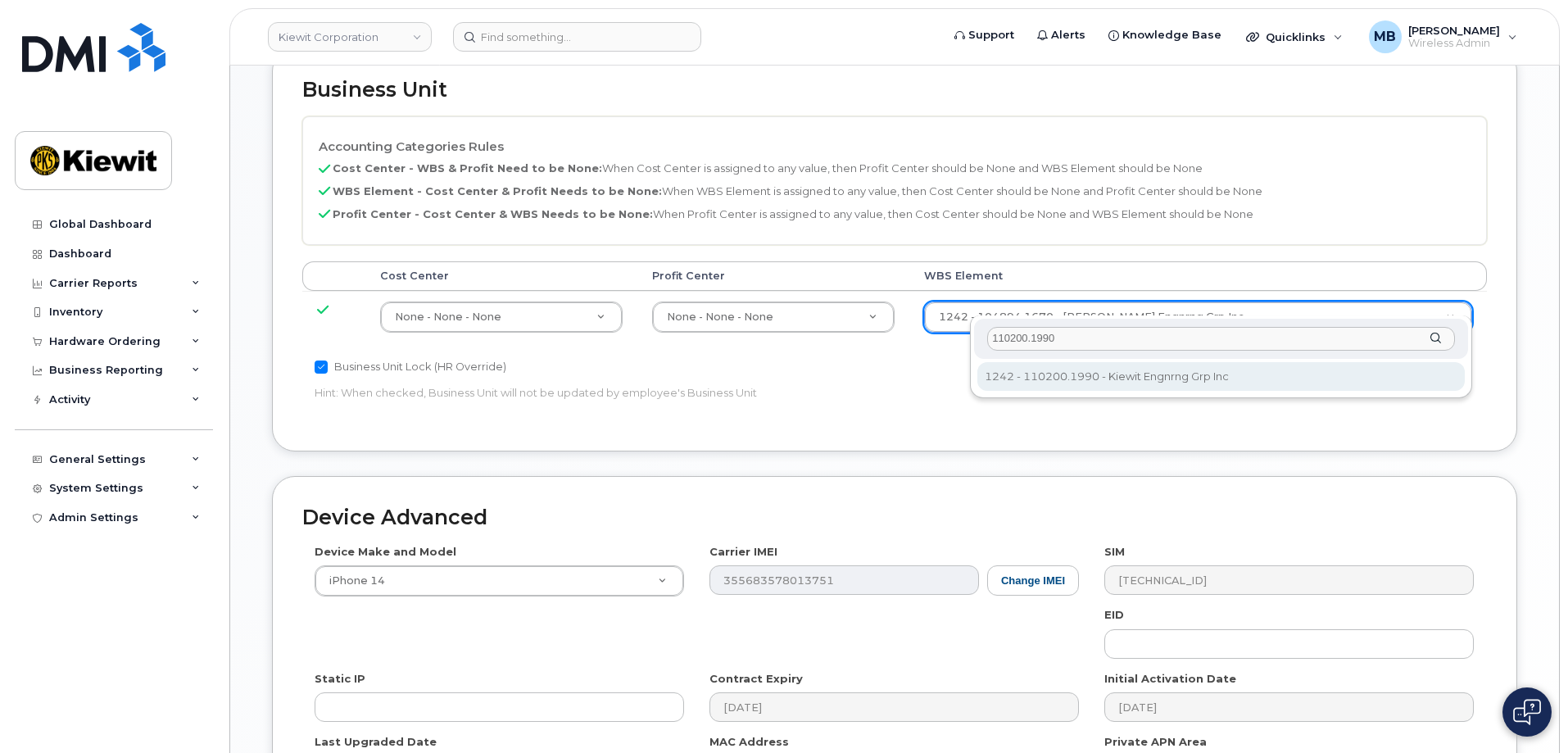
type input "110200.1990"
type input "29990217"
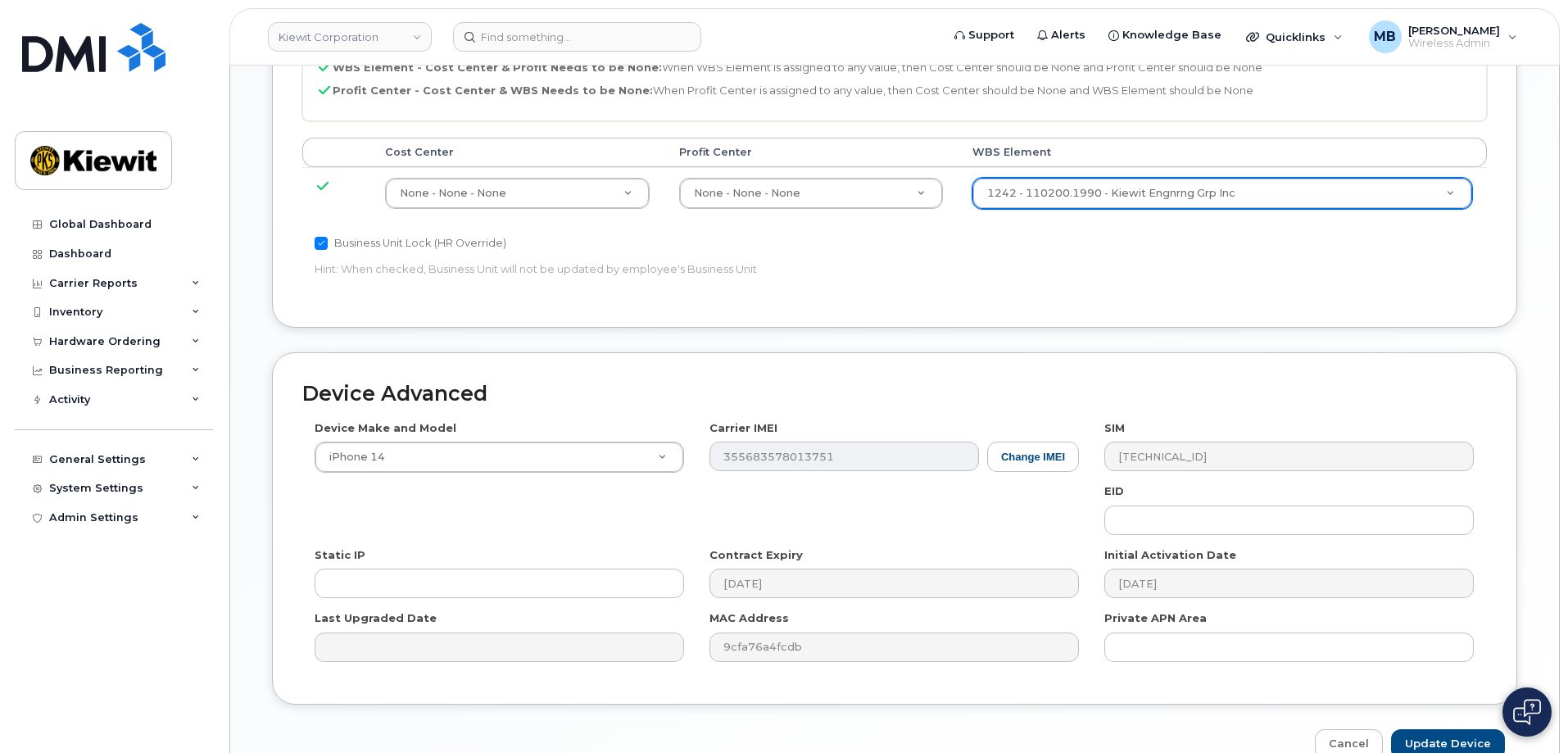
scroll to position [984, 0]
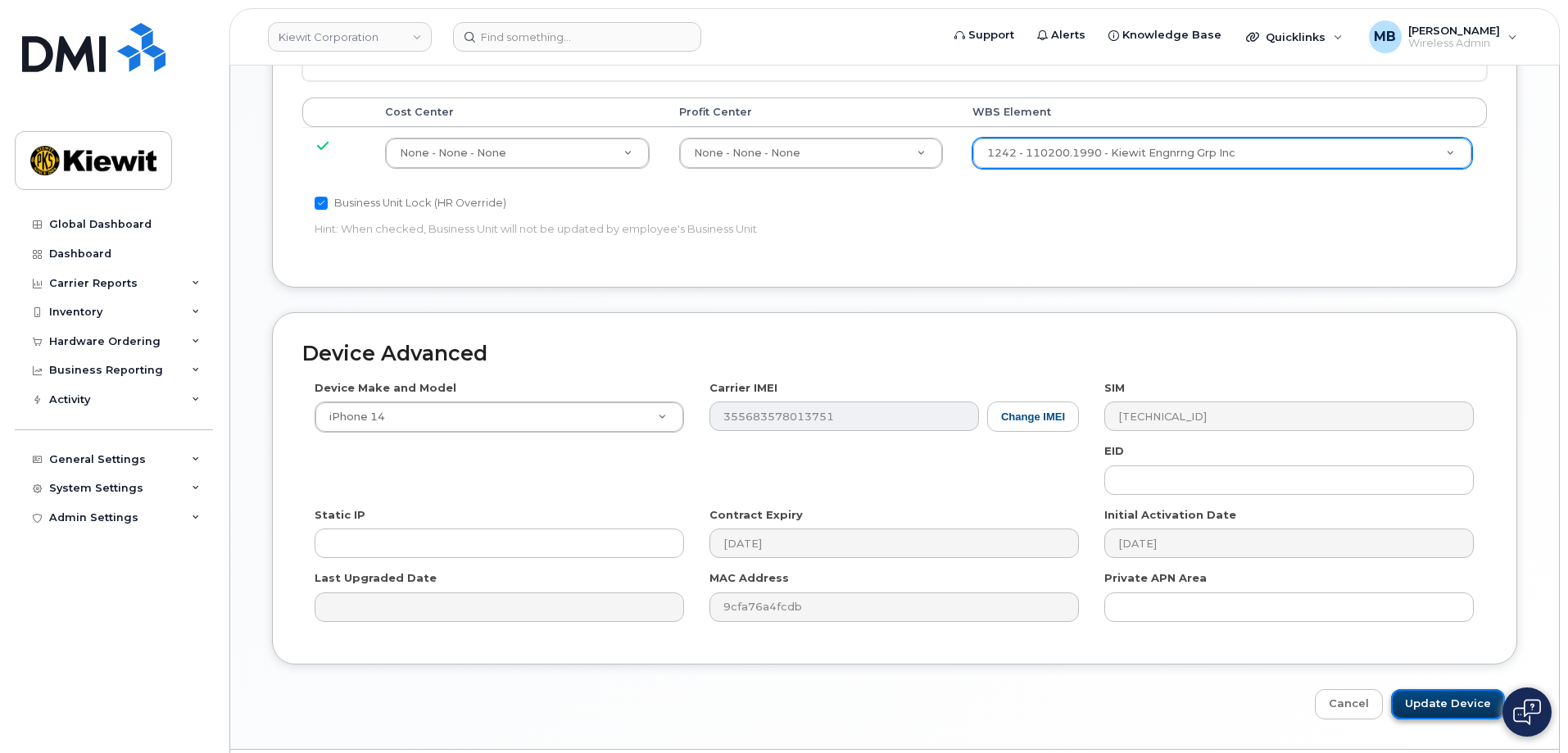
click at [1444, 689] on input "Update Device" at bounding box center [1448, 704] width 114 height 30
type input "Saving..."
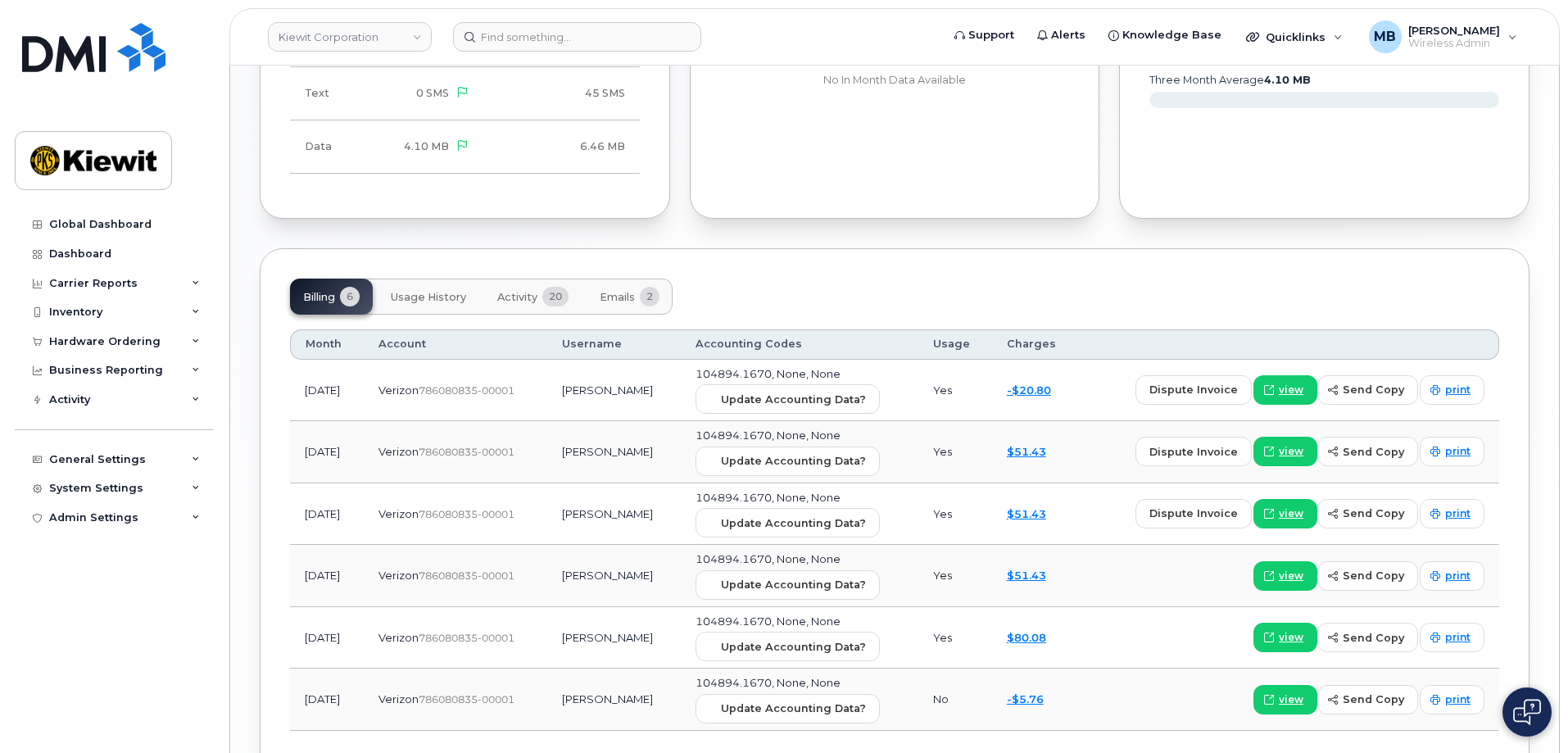
scroll to position [1884, 0]
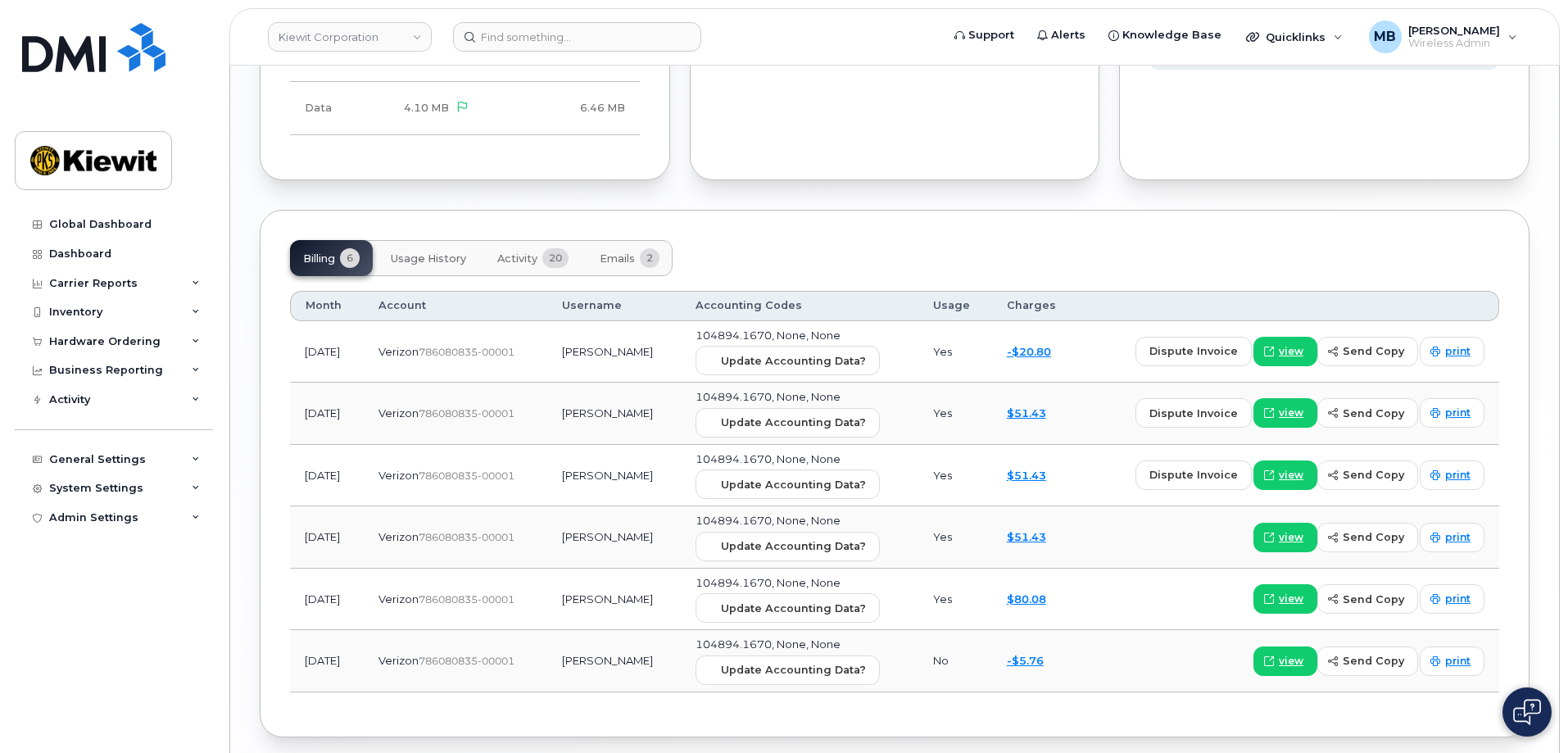
click at [1130, 708] on div "Billing 6 Usage History Activity 20 Emails 2 Month Account Username Accounting …" at bounding box center [894, 473] width 1270 height 528
